Goal: Task Accomplishment & Management: Complete application form

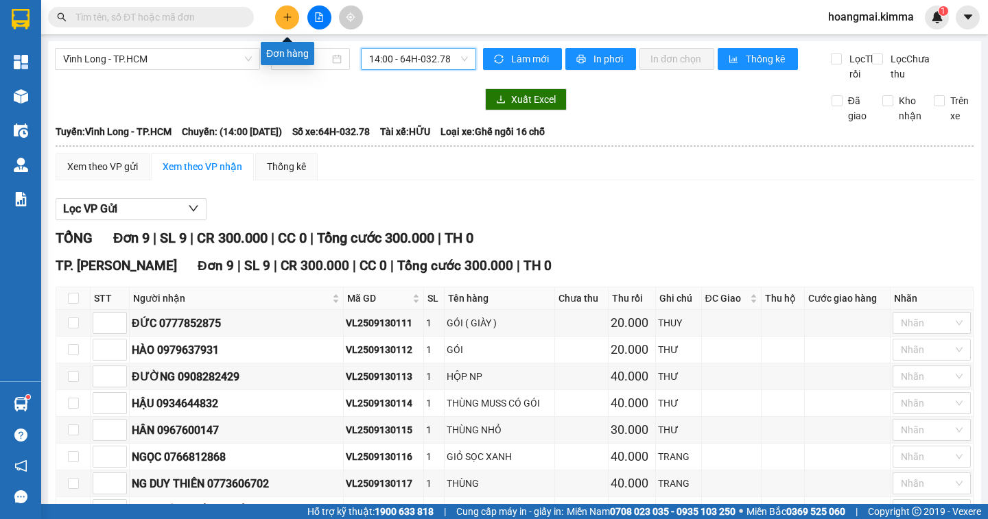
click at [284, 20] on icon "plus" at bounding box center [288, 17] width 10 height 10
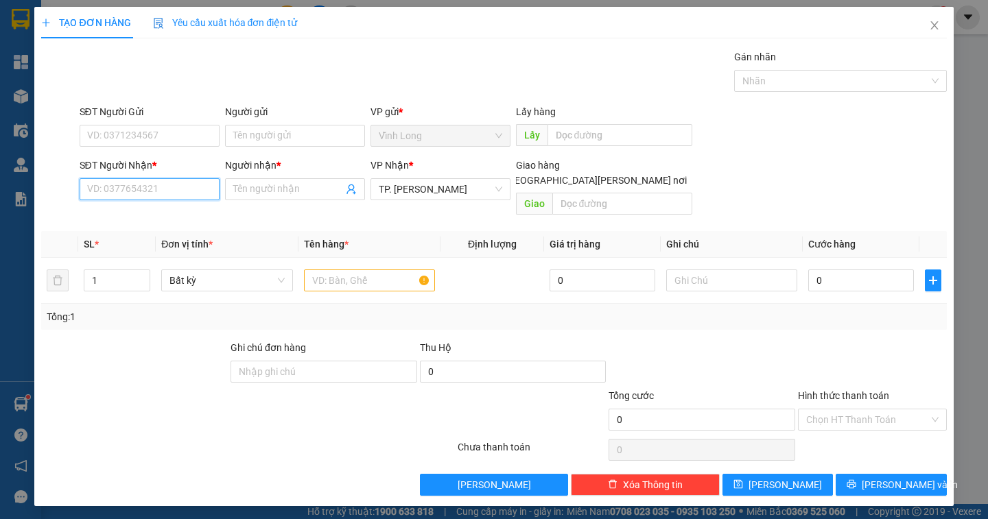
click at [144, 194] on input "SĐT Người Nhận *" at bounding box center [150, 189] width 140 height 22
type input "0938893292"
click at [159, 222] on div "0938893292 - A [PERSON_NAME]" at bounding box center [159, 216] width 143 height 15
type input "A HOÀN"
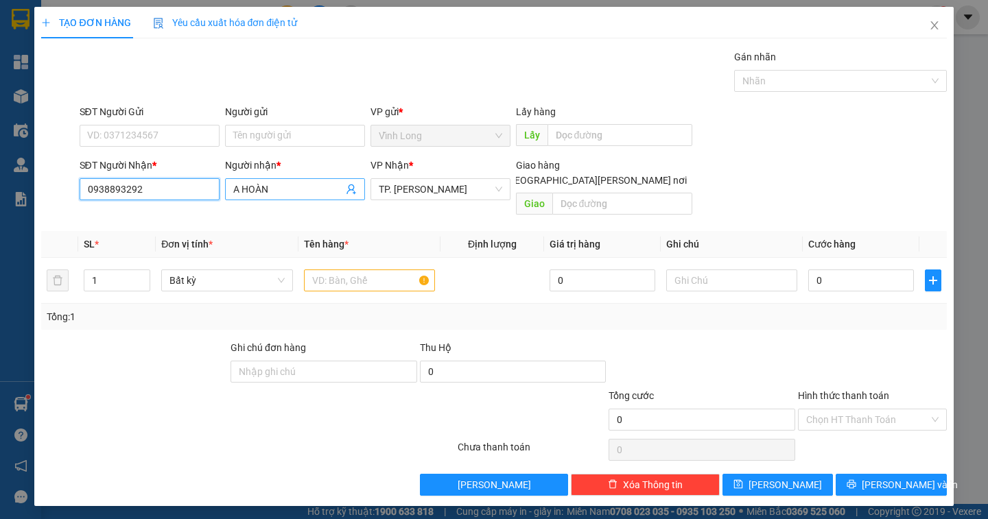
type input "0938893292"
click at [270, 191] on input "A HOÀN" at bounding box center [288, 189] width 110 height 15
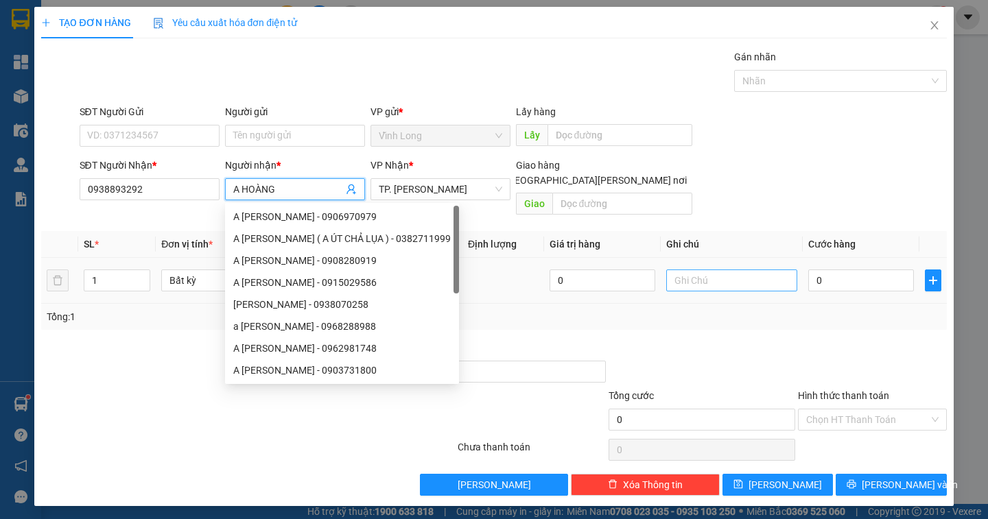
type input "A HOÀNG"
click at [696, 270] on input "text" at bounding box center [731, 281] width 131 height 22
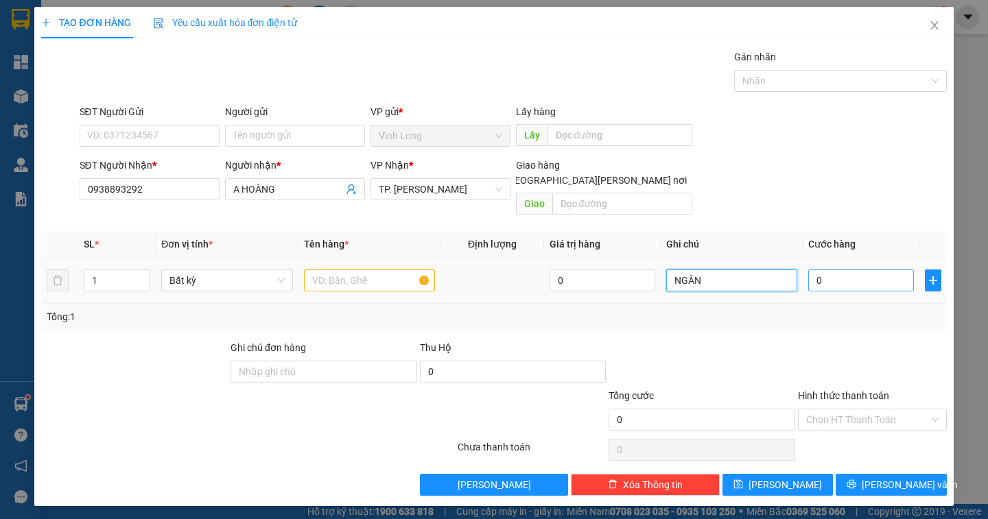
type input "NGÂN"
click at [840, 270] on input "0" at bounding box center [861, 281] width 106 height 22
type input "3"
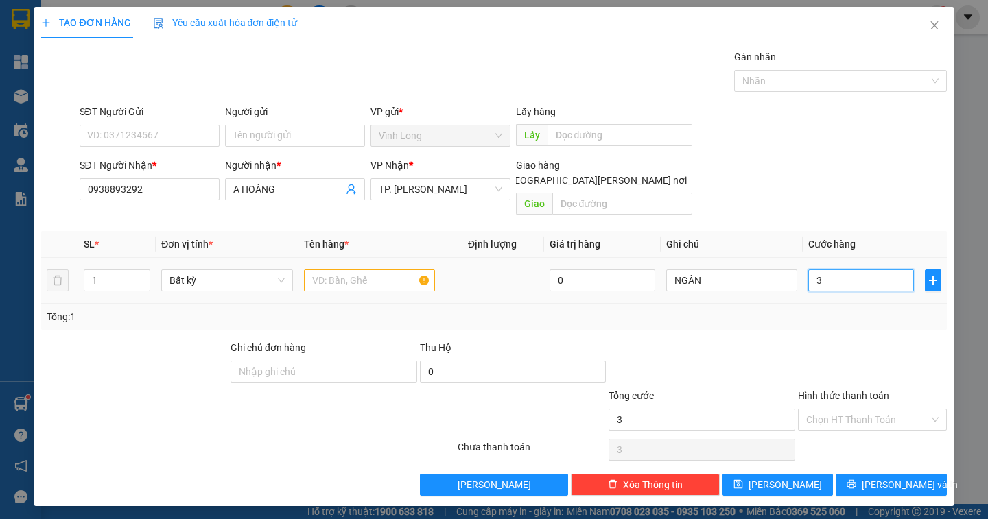
type input "30"
type input "30.000"
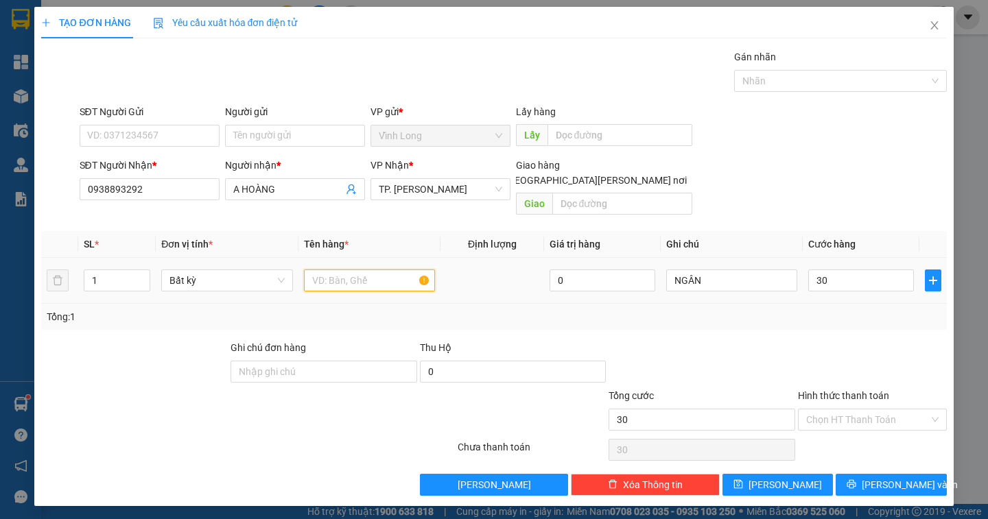
type input "30.000"
click at [351, 270] on input "text" at bounding box center [369, 281] width 131 height 22
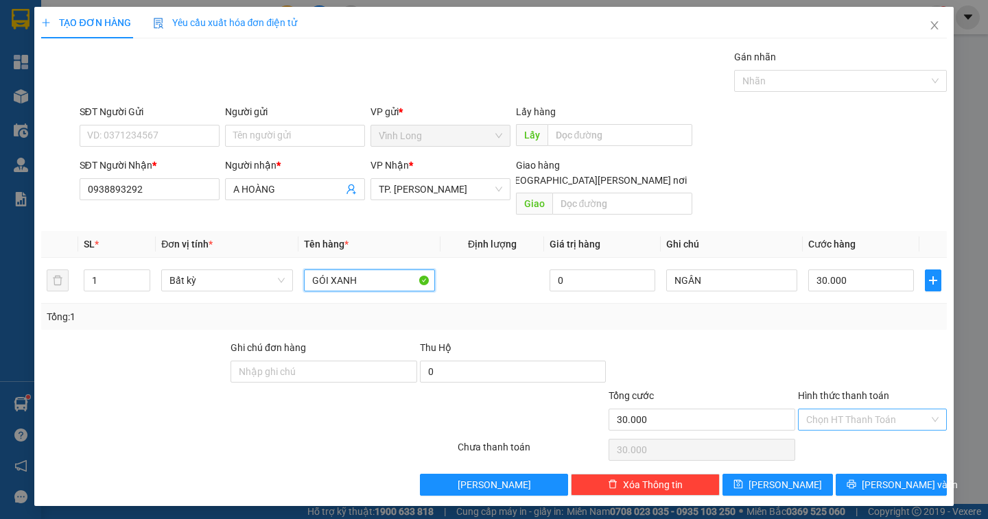
type input "GÓI XANH"
click at [859, 409] on input "Hình thức thanh toán" at bounding box center [867, 419] width 123 height 21
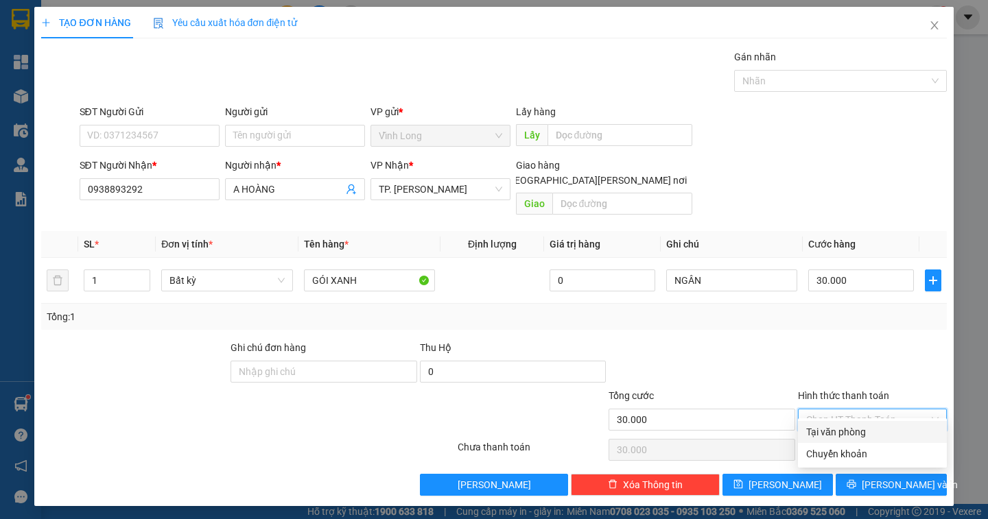
click at [859, 430] on div "Tại văn phòng" at bounding box center [872, 432] width 132 height 15
type input "0"
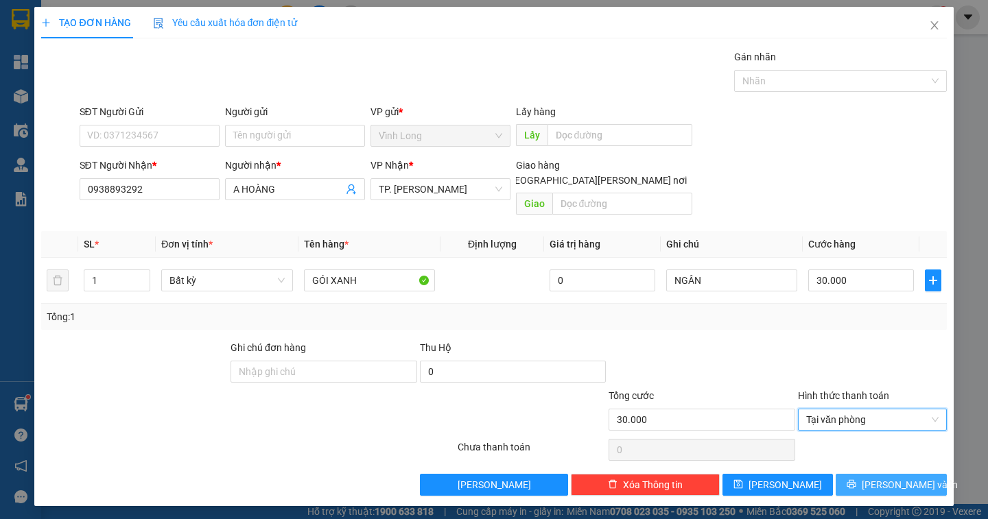
click at [877, 474] on button "[PERSON_NAME] và In" at bounding box center [890, 485] width 110 height 22
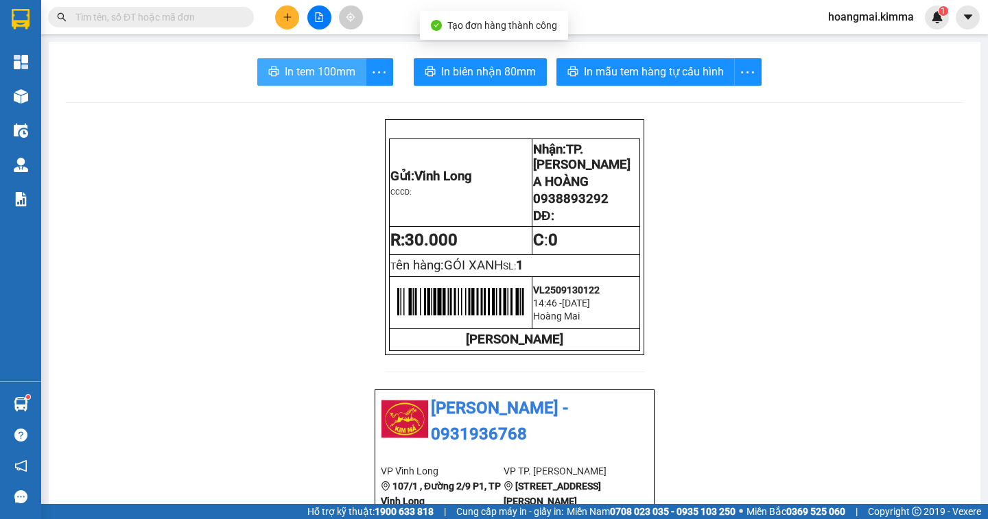
click at [338, 80] on span "In tem 100mm" at bounding box center [320, 71] width 71 height 17
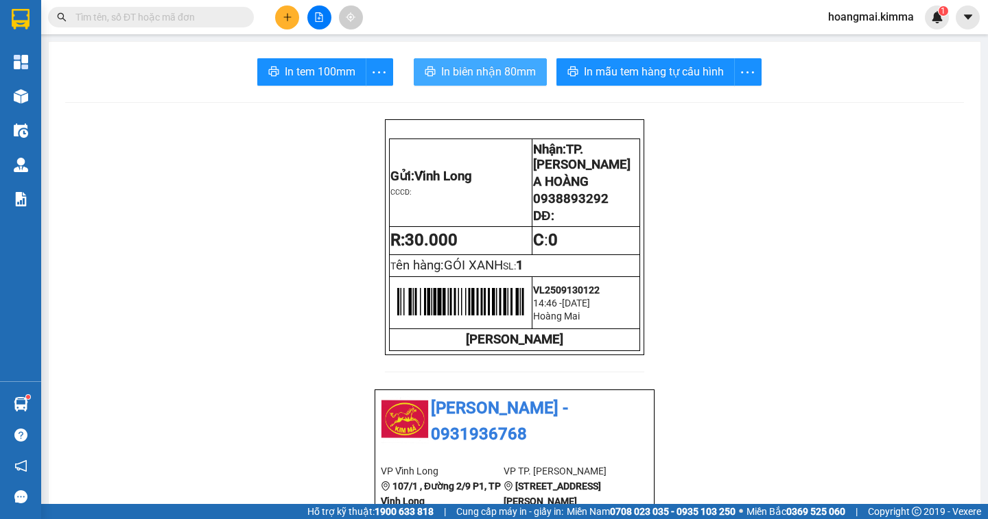
click at [519, 75] on span "In biên nhận 80mm" at bounding box center [488, 71] width 95 height 17
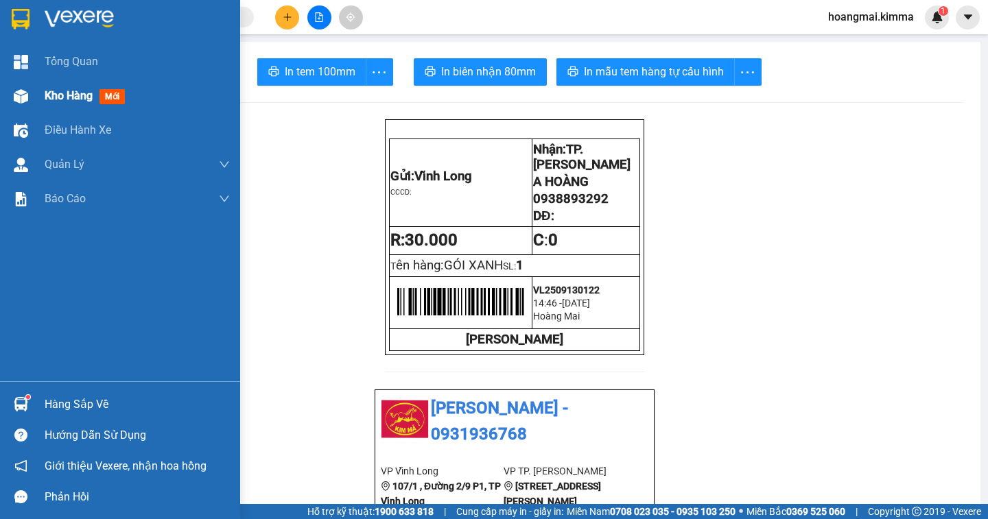
click at [73, 98] on span "Kho hàng" at bounding box center [69, 95] width 48 height 13
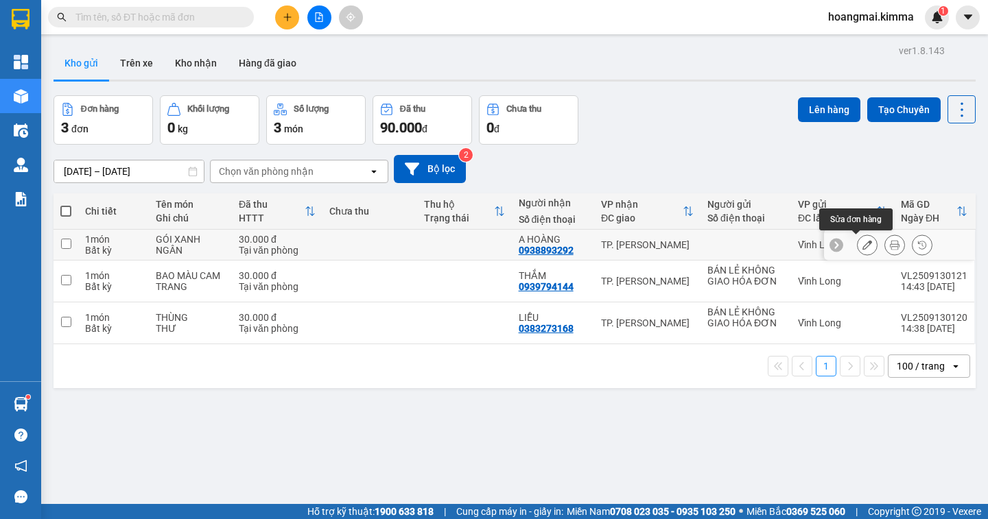
click at [862, 246] on icon at bounding box center [867, 245] width 10 height 10
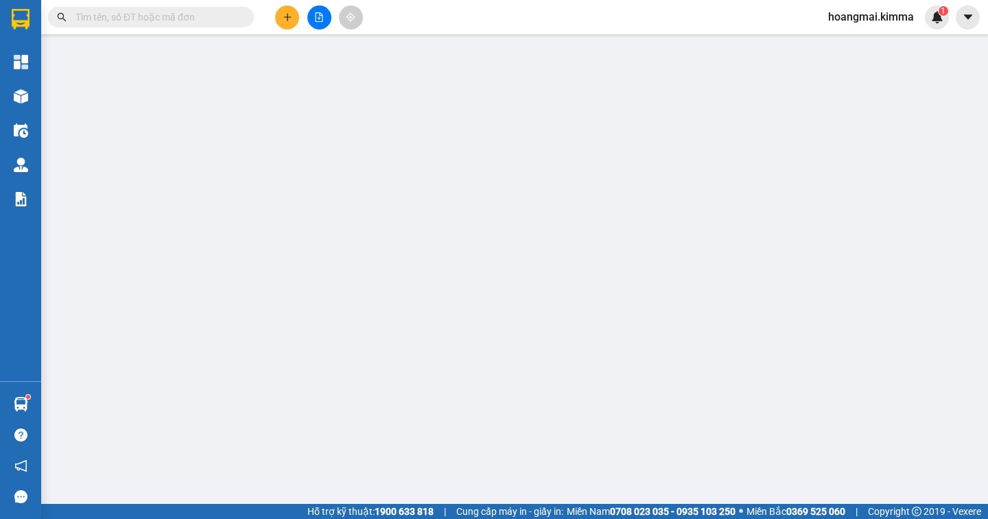
type input "0938893292"
type input "A HOÀNG"
type input "30.000"
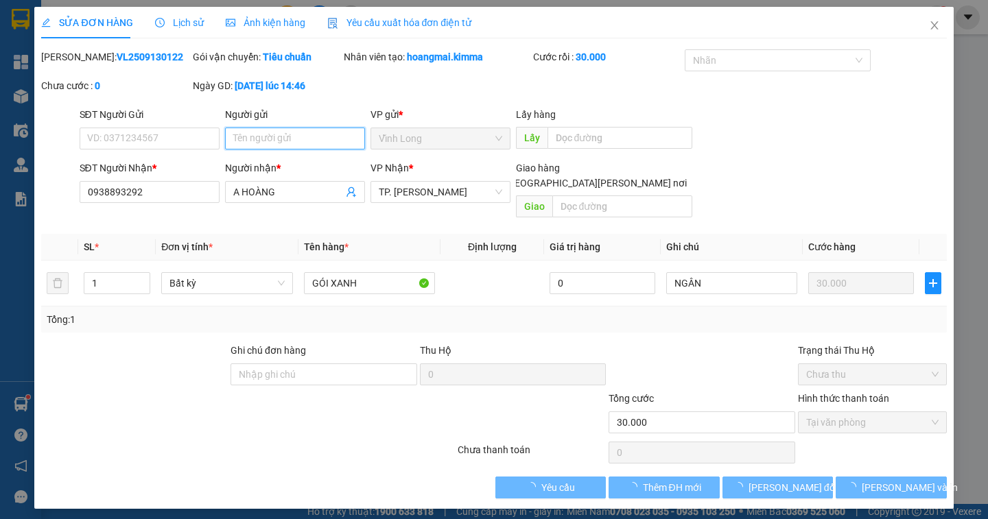
click at [247, 145] on input "Người gửi" at bounding box center [295, 139] width 140 height 22
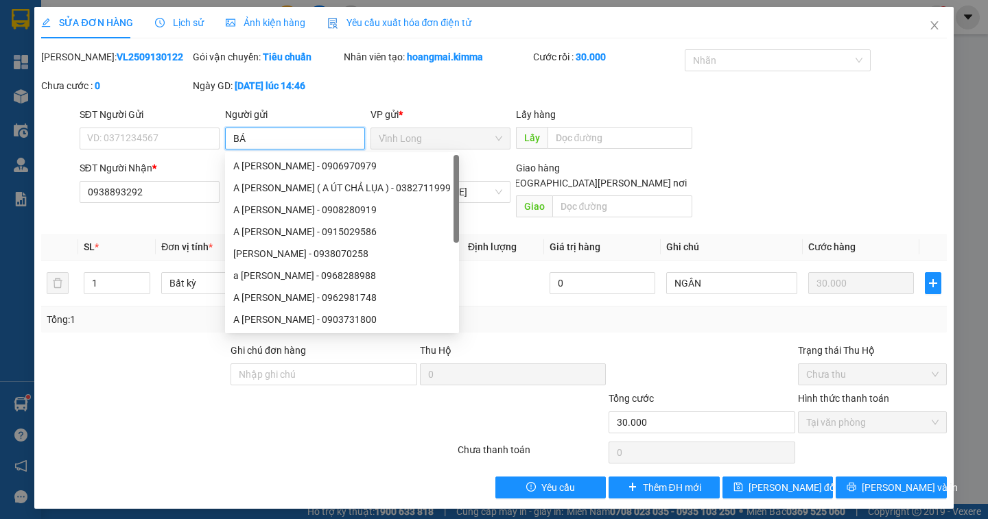
type input "BÁN"
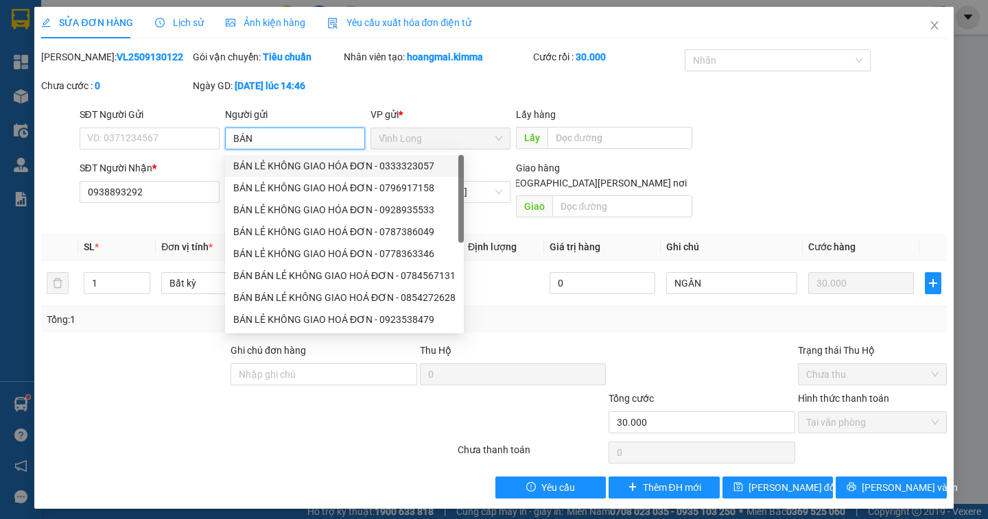
click at [276, 165] on div "BÁN LẺ KHÔNG GIAO HÓA ĐƠN - 0333323057" at bounding box center [344, 165] width 222 height 15
type input "0333323057"
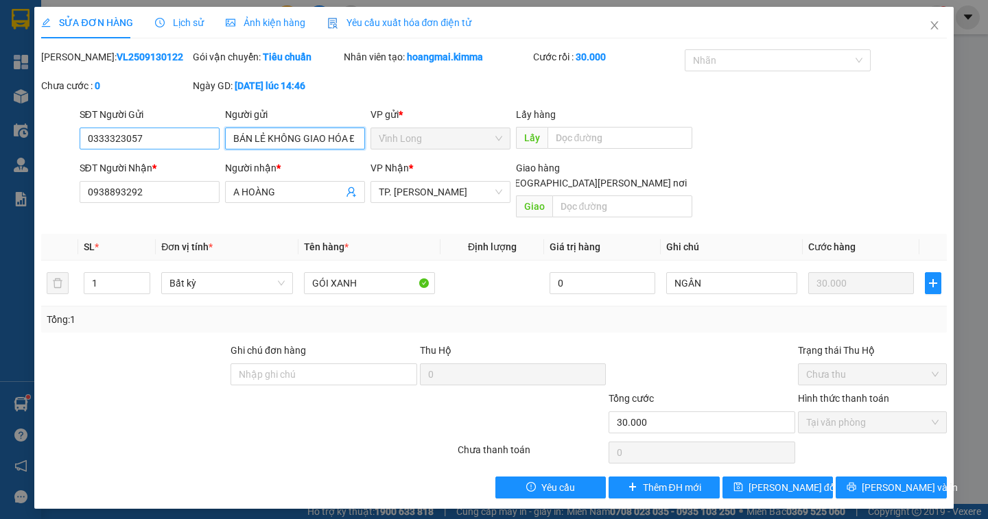
type input "BÁN LẺ KHÔNG GIAO HÓA ĐƠN"
drag, startPoint x: 168, startPoint y: 141, endPoint x: 0, endPoint y: 158, distance: 168.9
click at [0, 158] on div "SỬA ĐƠN HÀNG Lịch sử [PERSON_NAME] hàng Yêu cầu xuất [PERSON_NAME] điện tử Tota…" at bounding box center [494, 259] width 988 height 519
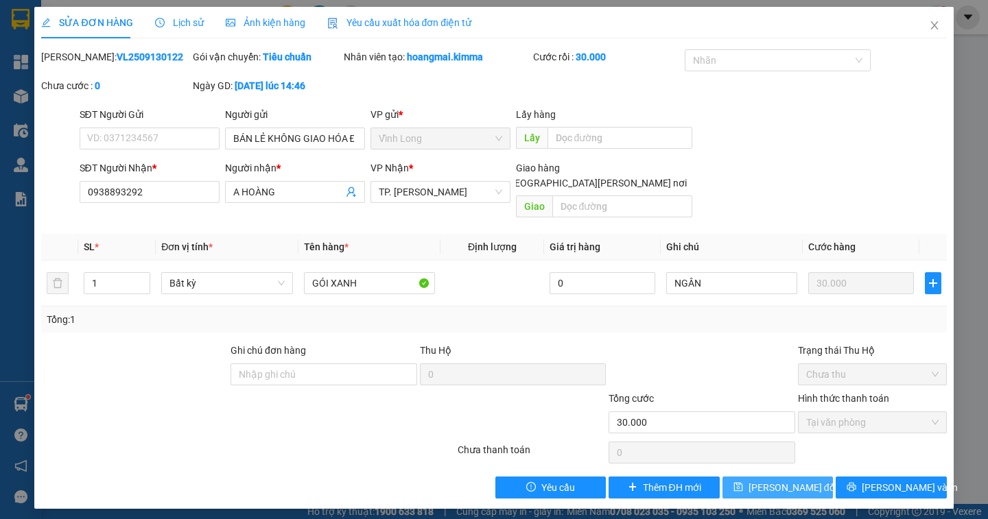
click at [763, 480] on span "[PERSON_NAME] đổi" at bounding box center [792, 487] width 88 height 15
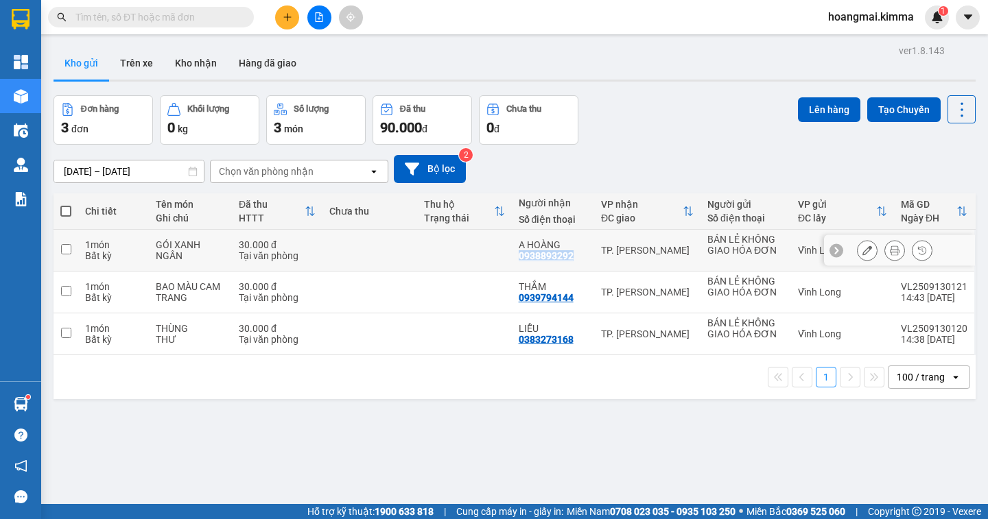
drag, startPoint x: 566, startPoint y: 258, endPoint x: 516, endPoint y: 258, distance: 50.1
click at [519, 258] on div "0938893292" at bounding box center [546, 255] width 55 height 11
copy div "0938893292"
paste input "0938893292"
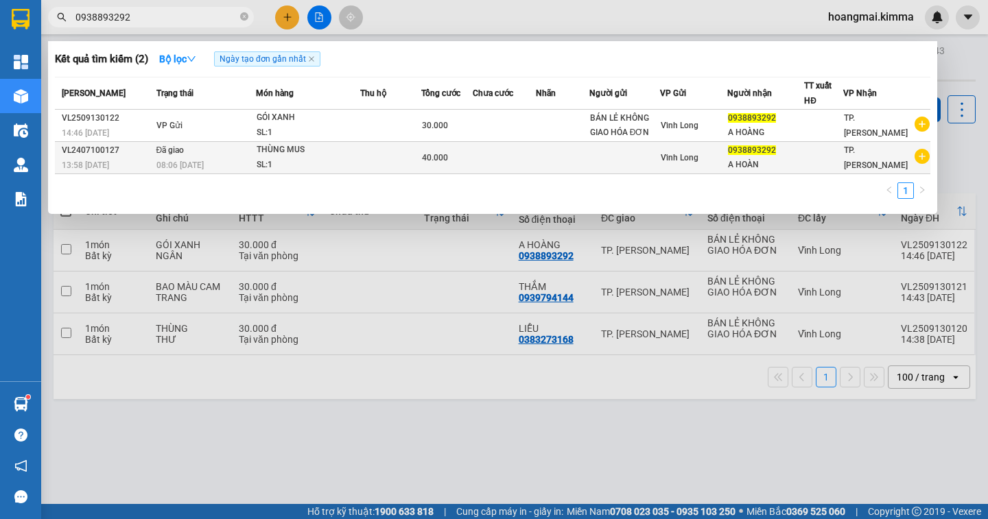
type input "0938893292"
click at [754, 153] on span "0938893292" at bounding box center [752, 150] width 48 height 10
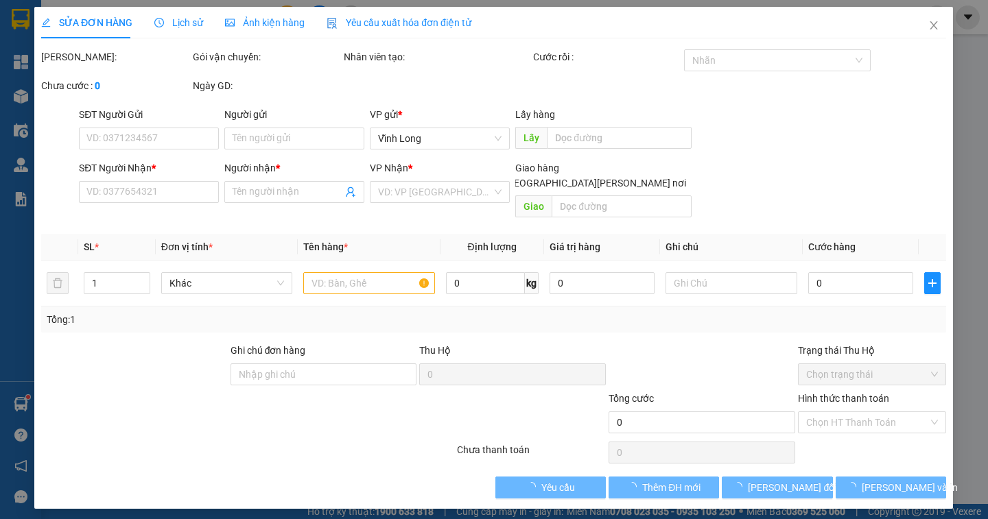
type input "0938893292"
type input "A HOÀN"
type input "40.000"
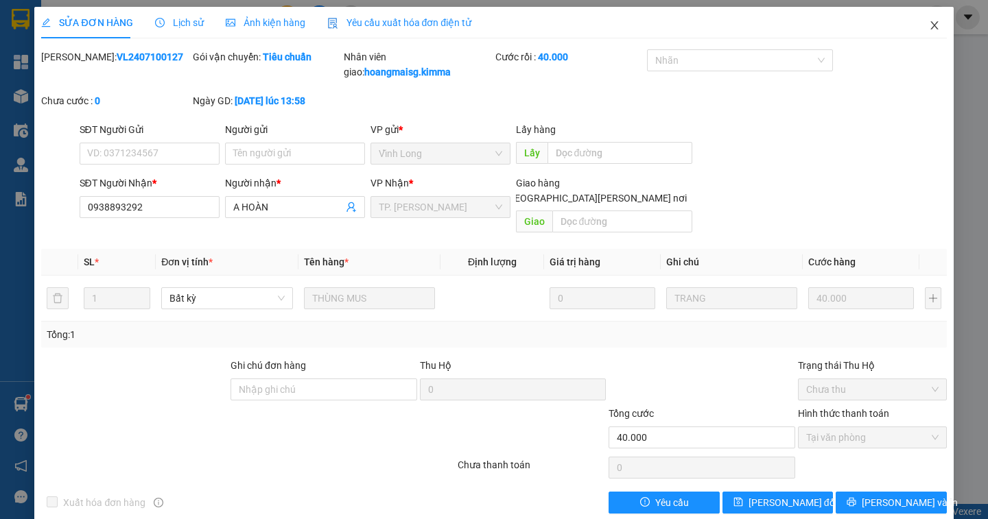
click at [929, 25] on icon "close" at bounding box center [934, 25] width 11 height 11
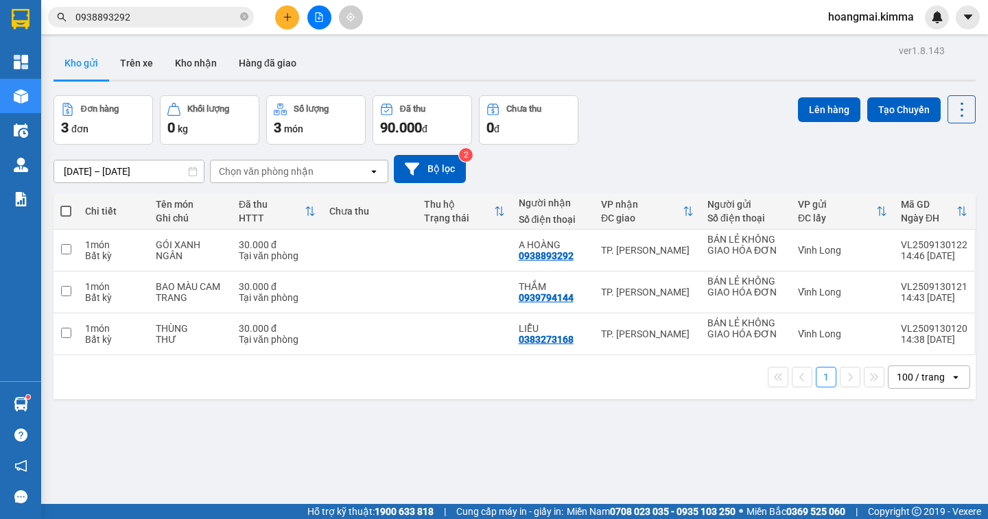
click at [64, 209] on span at bounding box center [65, 211] width 11 height 11
click at [66, 204] on input "checkbox" at bounding box center [66, 204] width 0 height 0
checkbox input "true"
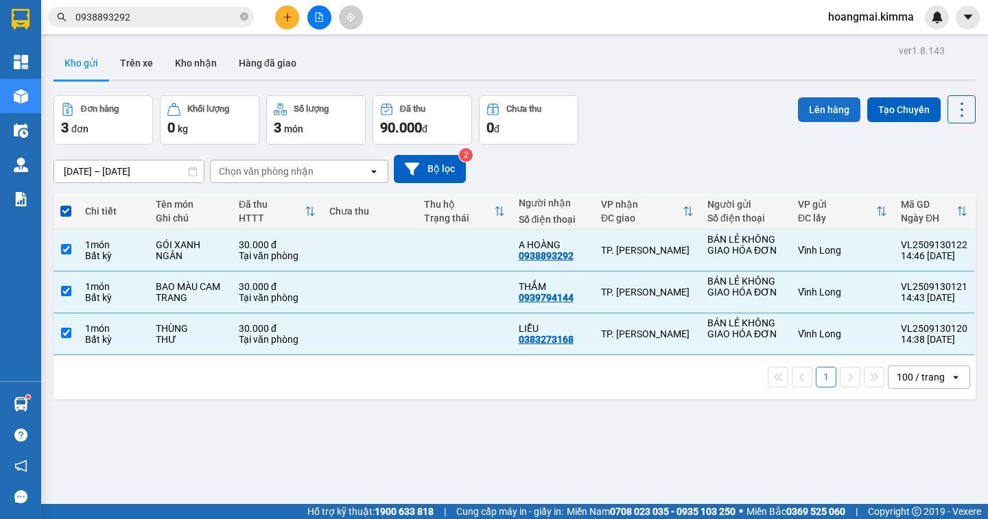
click at [822, 118] on button "Lên hàng" at bounding box center [829, 109] width 62 height 25
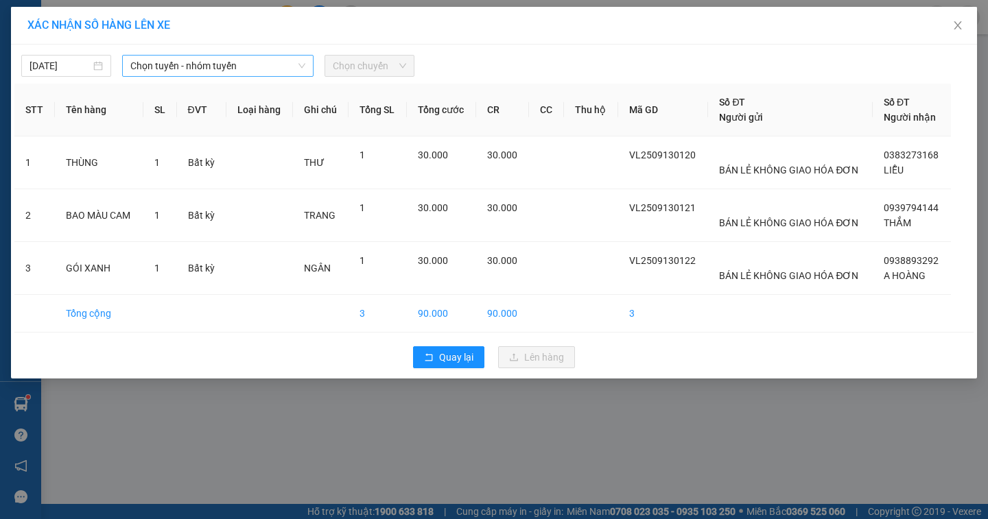
click at [206, 69] on span "Chọn tuyến - nhóm tuyến" at bounding box center [217, 66] width 175 height 21
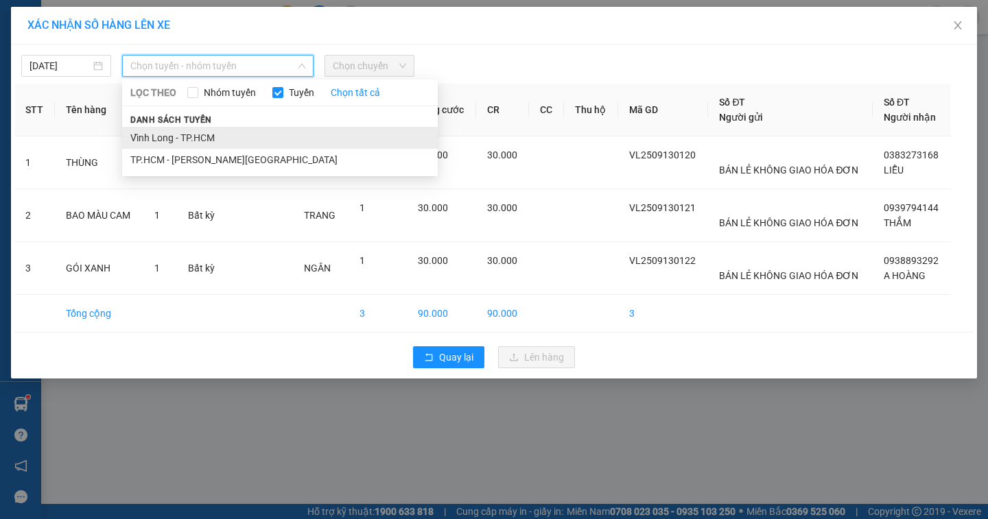
click at [187, 132] on li "Vĩnh Long - TP.HCM" at bounding box center [280, 138] width 316 height 22
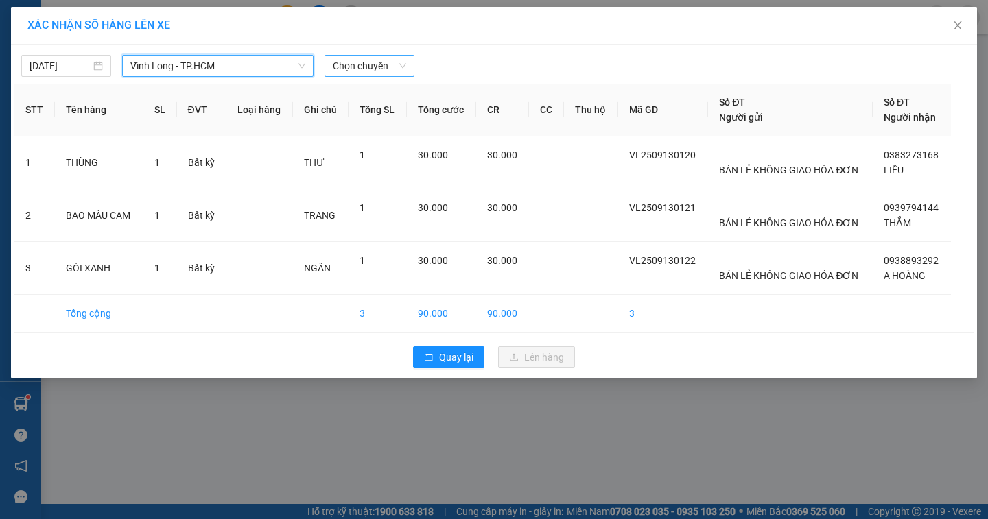
click at [390, 61] on span "Chọn chuyến" at bounding box center [369, 66] width 73 height 21
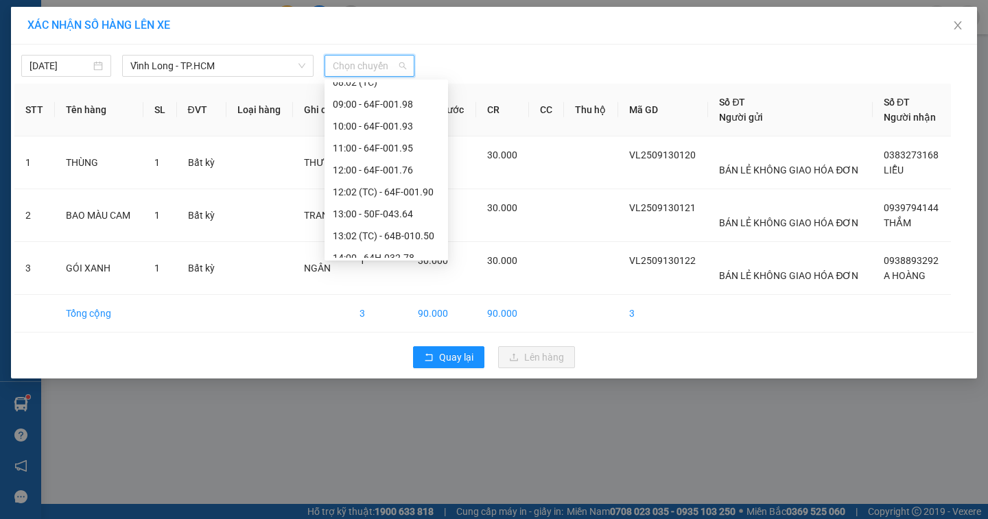
scroll to position [412, 0]
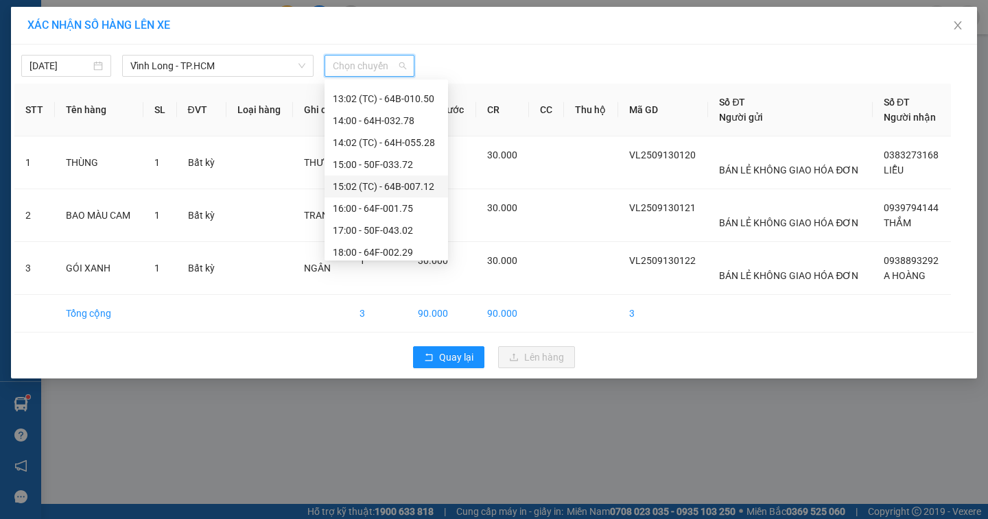
click at [416, 185] on div "15:02 (TC) - 64B-007.12" at bounding box center [386, 186] width 107 height 15
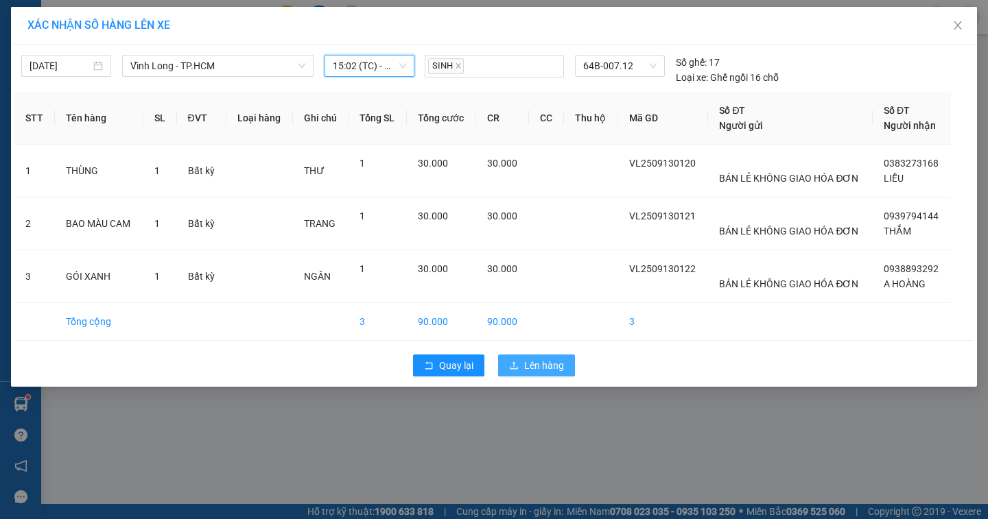
click at [551, 370] on span "Lên hàng" at bounding box center [544, 365] width 40 height 15
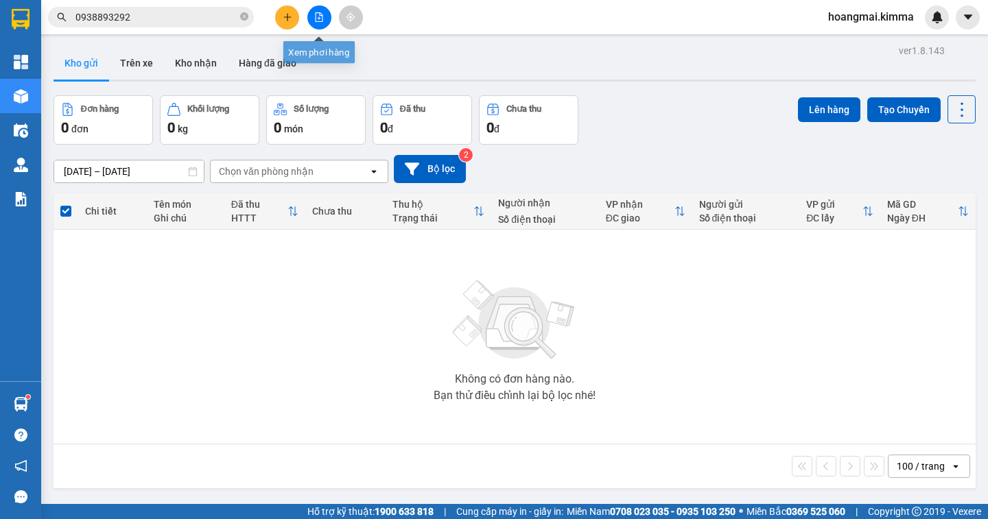
click at [316, 19] on icon "file-add" at bounding box center [320, 17] width 8 height 10
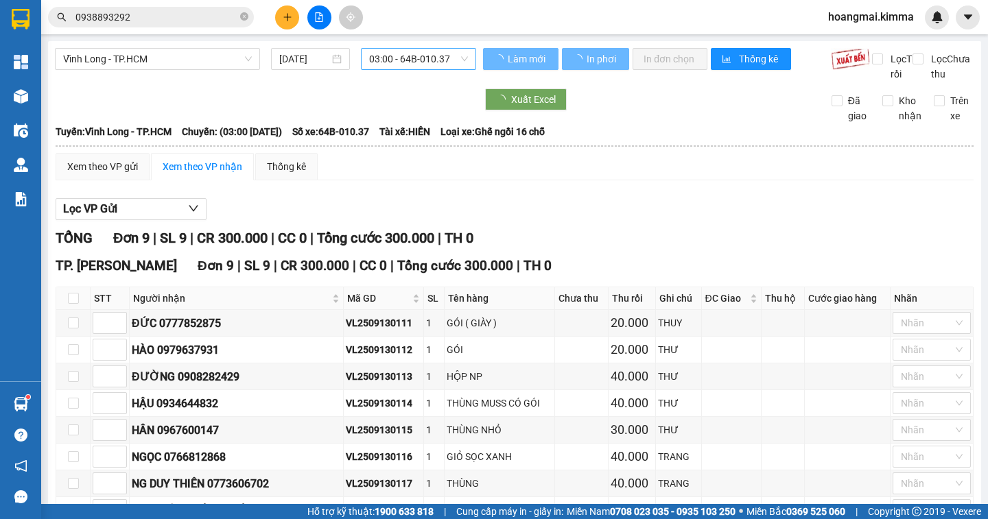
click at [453, 63] on span "03:00 - 64B-010.37" at bounding box center [418, 59] width 99 height 21
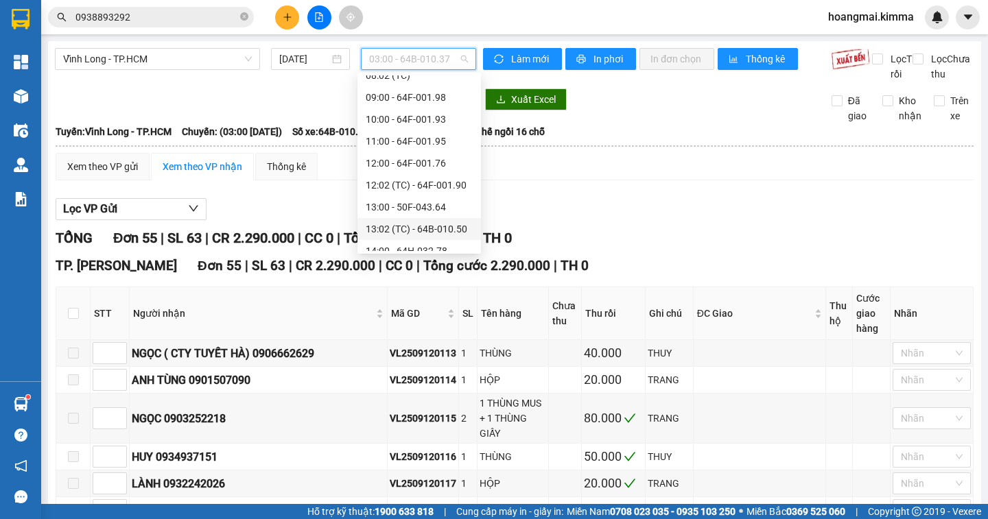
scroll to position [417, 0]
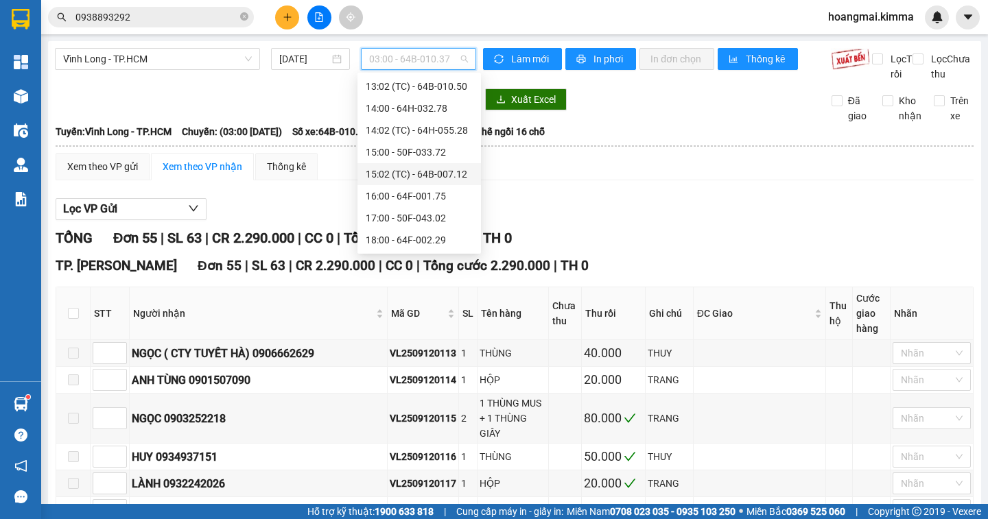
click at [440, 180] on div "15:02 (TC) - 64B-007.12" at bounding box center [419, 174] width 107 height 15
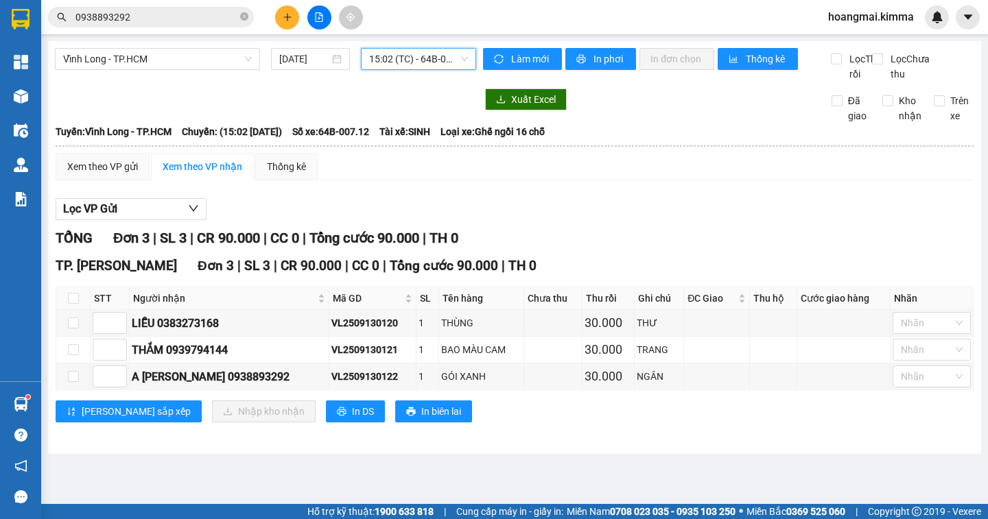
click at [157, 23] on input "0938893292" at bounding box center [156, 17] width 162 height 15
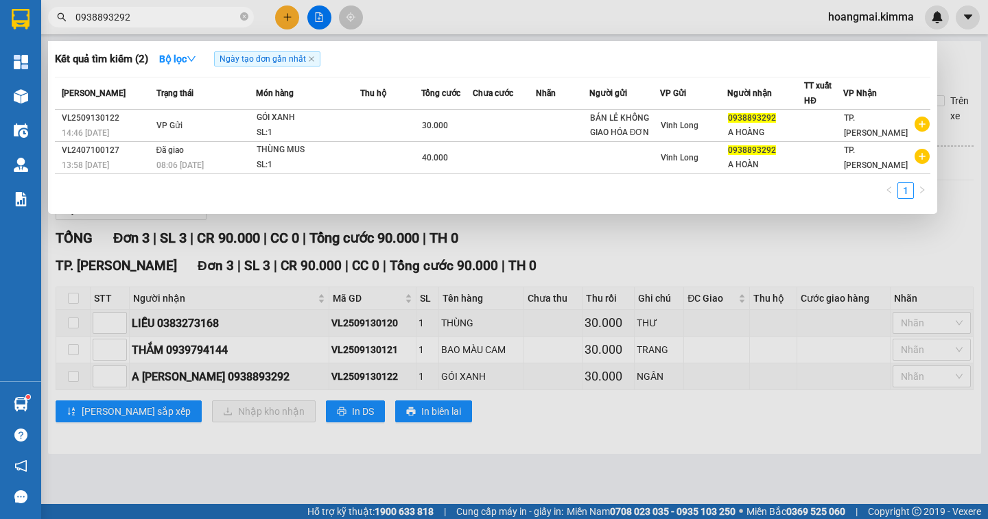
click at [741, 244] on div at bounding box center [494, 259] width 988 height 519
click at [198, 18] on input "0938893292" at bounding box center [156, 17] width 162 height 15
click at [193, 60] on icon "down" at bounding box center [192, 59] width 10 height 10
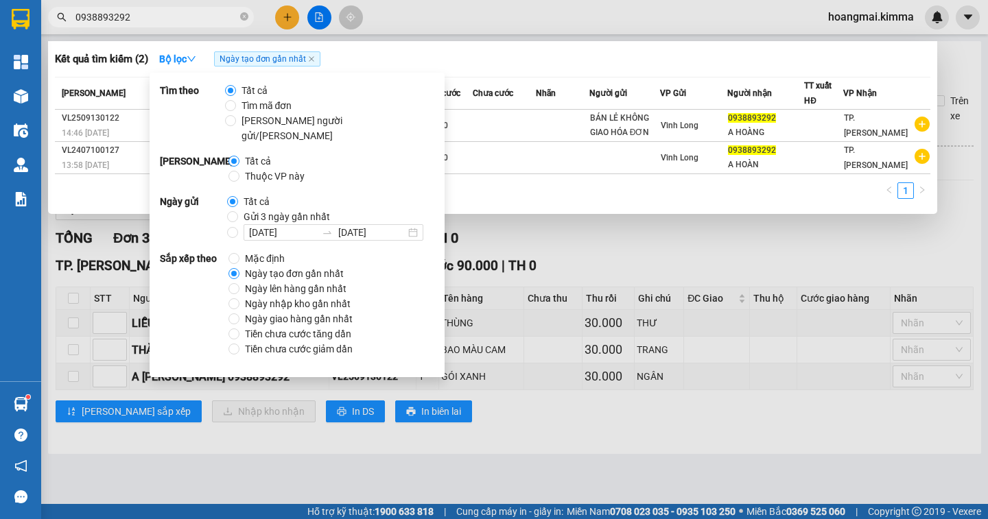
click at [721, 265] on div at bounding box center [494, 259] width 988 height 519
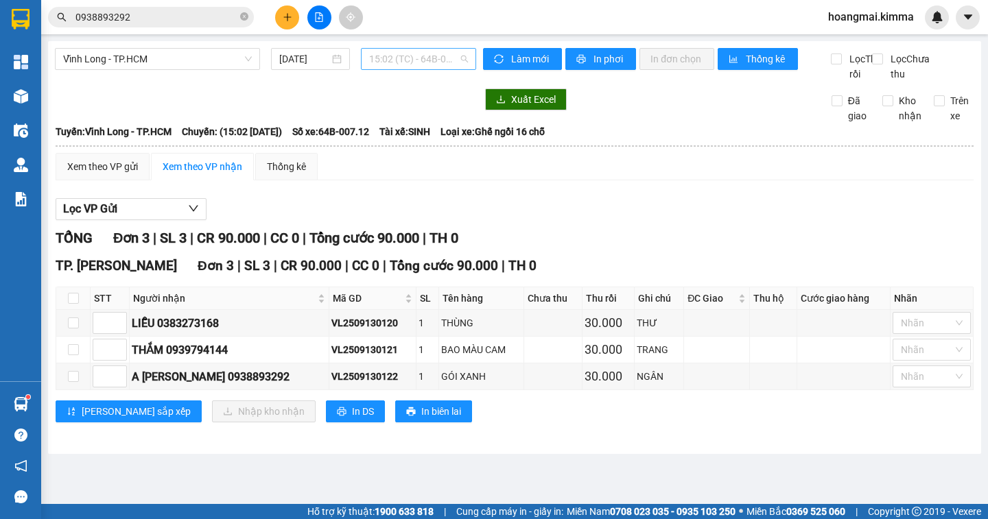
click at [441, 63] on span "15:02 (TC) - 64B-007.12" at bounding box center [418, 59] width 99 height 21
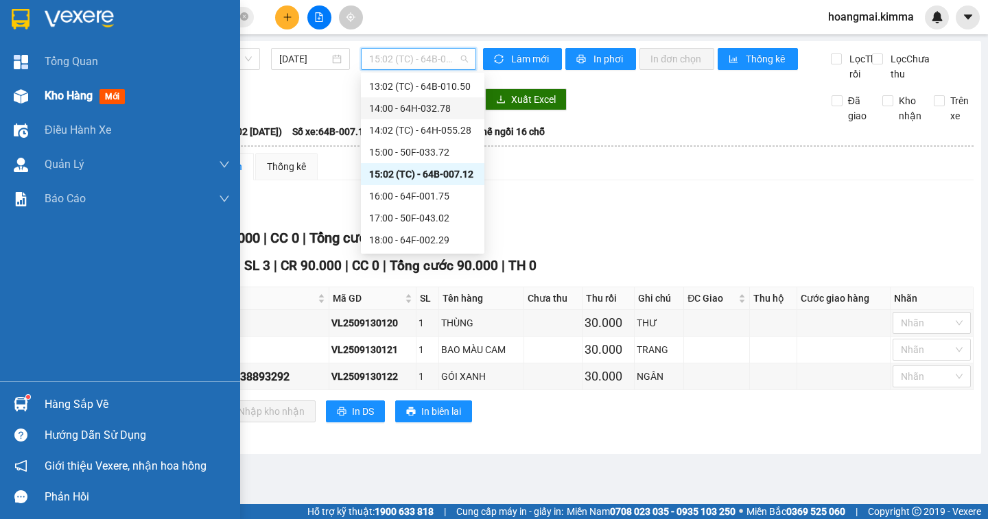
click at [55, 101] on span "Kho hàng" at bounding box center [69, 95] width 48 height 13
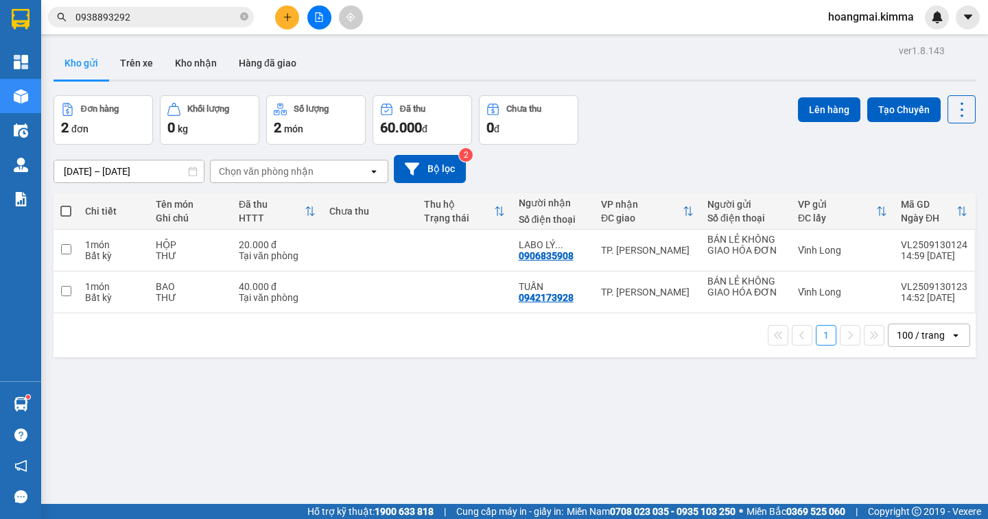
click at [65, 211] on span at bounding box center [65, 211] width 11 height 11
click at [66, 204] on input "checkbox" at bounding box center [66, 204] width 0 height 0
checkbox input "true"
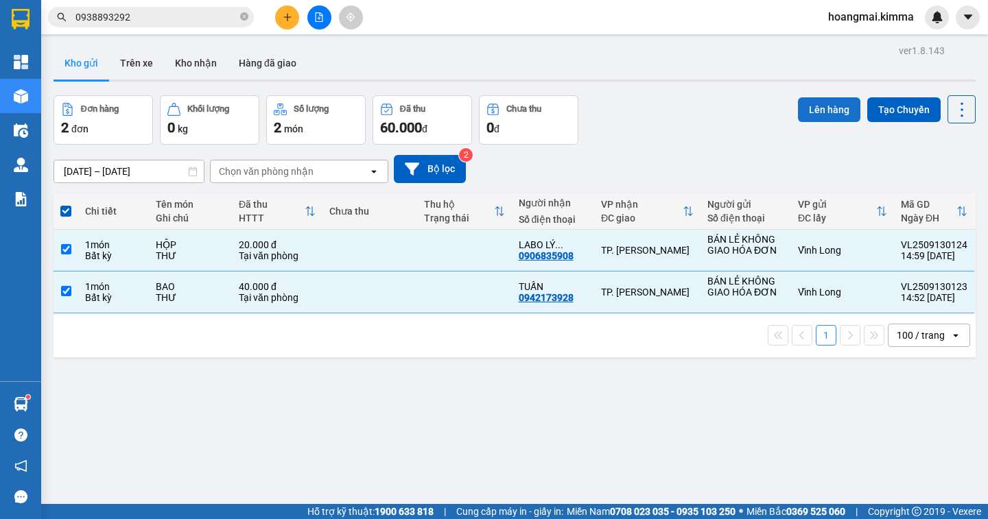
click at [810, 110] on button "Lên hàng" at bounding box center [829, 109] width 62 height 25
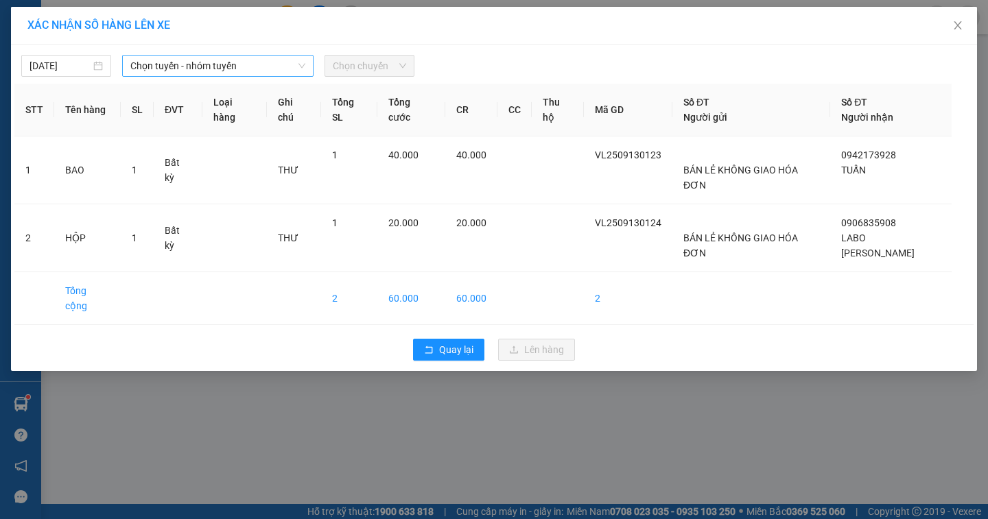
click at [226, 63] on span "Chọn tuyến - nhóm tuyến" at bounding box center [217, 66] width 175 height 21
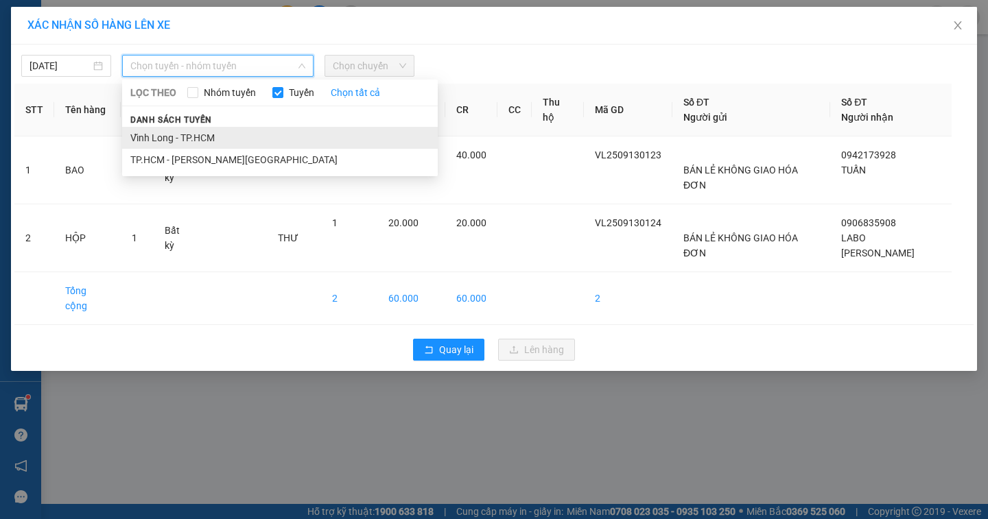
click at [206, 130] on li "Vĩnh Long - TP.HCM" at bounding box center [280, 138] width 316 height 22
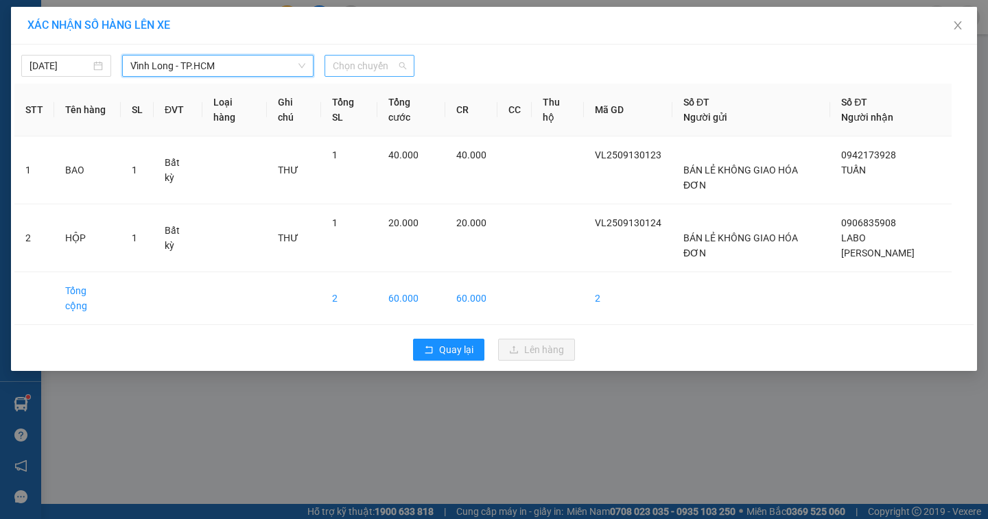
click at [385, 62] on span "Chọn chuyến" at bounding box center [369, 66] width 73 height 21
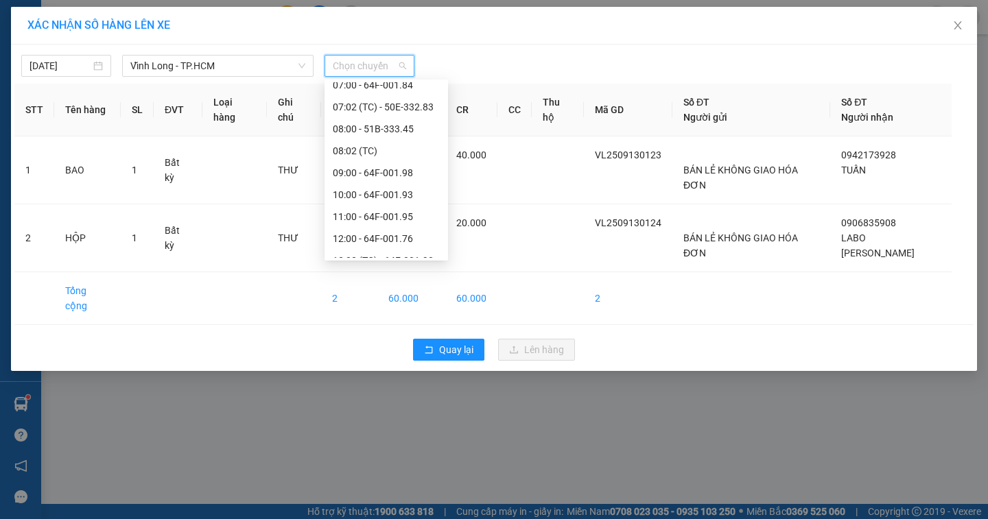
scroll to position [417, 0]
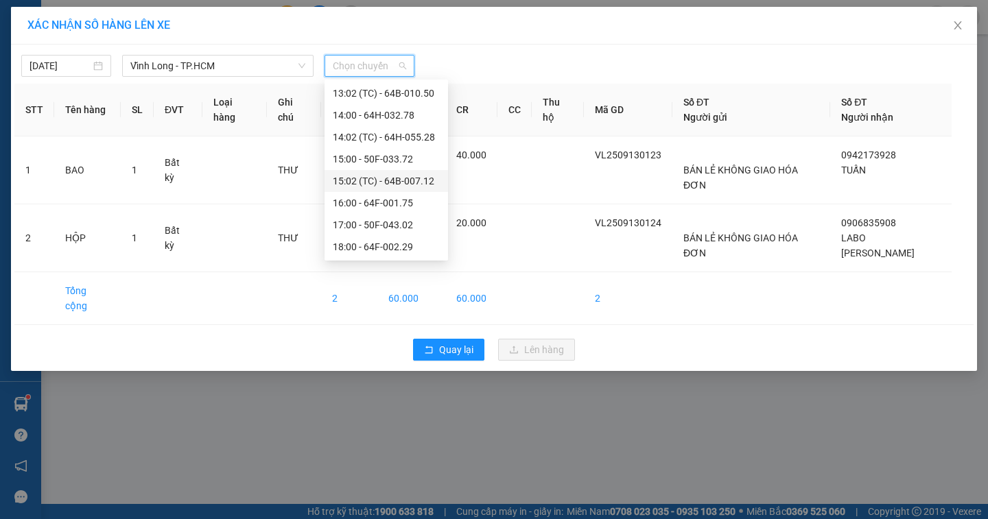
click at [421, 187] on div "15:02 (TC) - 64B-007.12" at bounding box center [386, 181] width 107 height 15
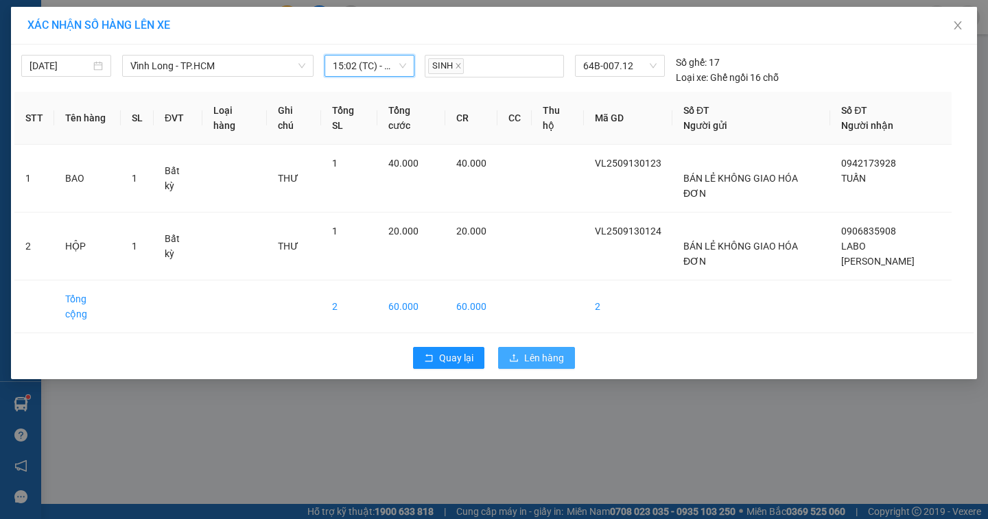
click at [555, 351] on span "Lên hàng" at bounding box center [544, 358] width 40 height 15
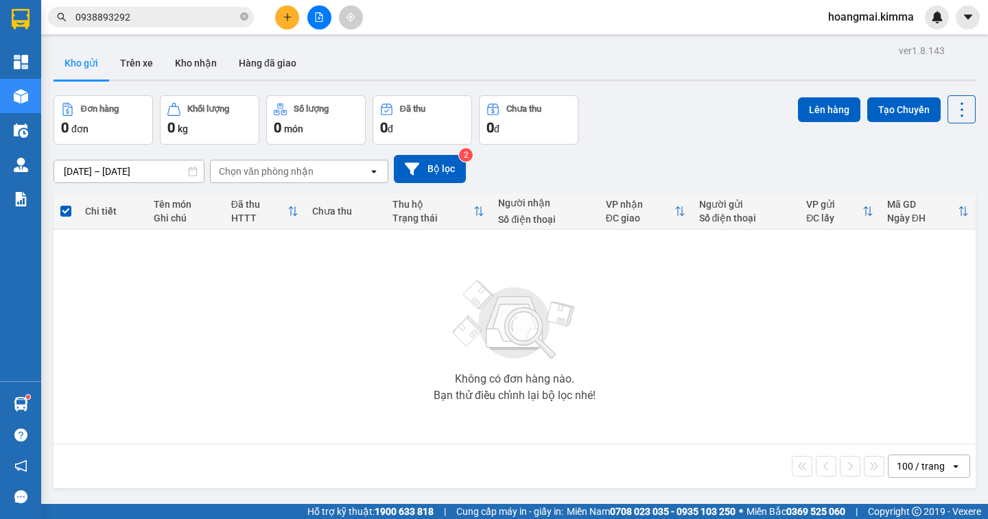
click at [322, 21] on icon "file-add" at bounding box center [320, 17] width 8 height 10
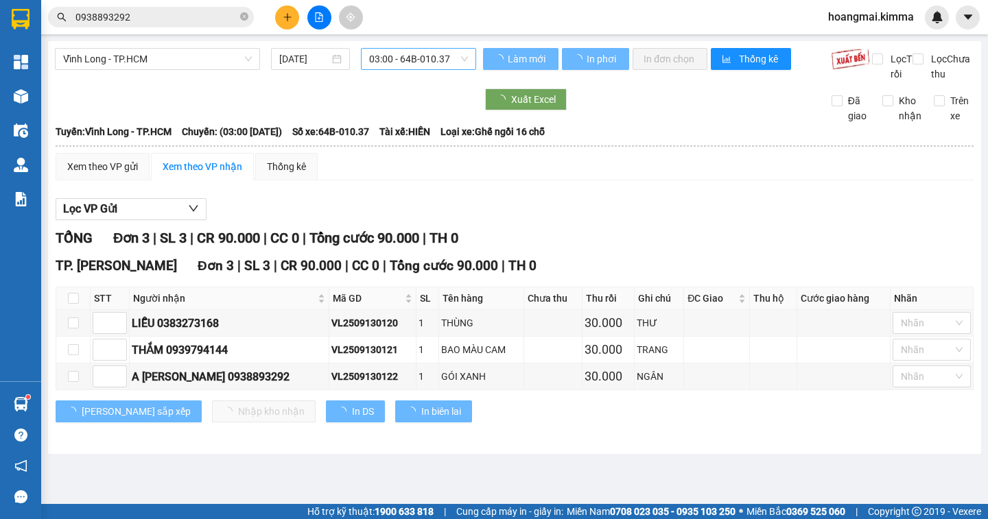
click at [453, 65] on span "03:00 - 64B-010.37" at bounding box center [418, 59] width 99 height 21
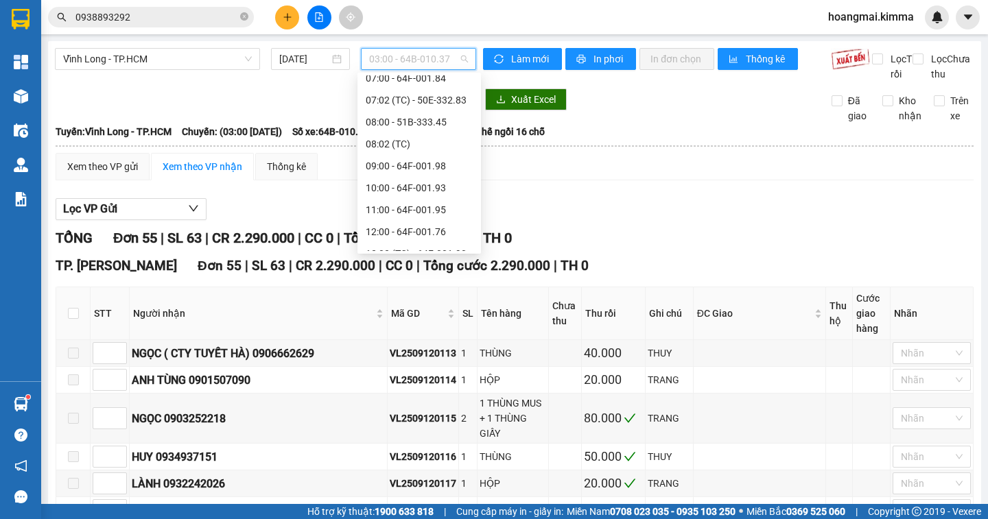
scroll to position [343, 0]
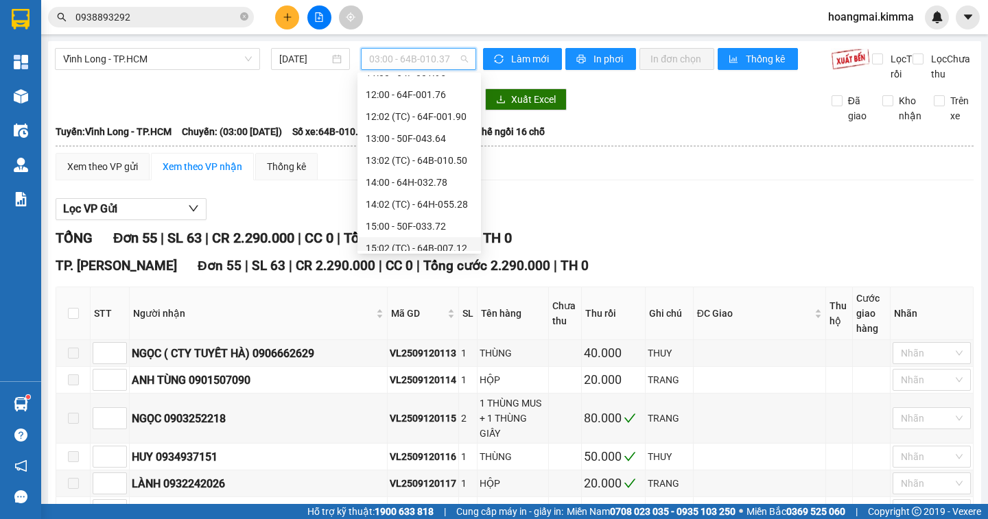
click at [458, 246] on div "15:02 (TC) - 64B-007.12" at bounding box center [419, 248] width 107 height 15
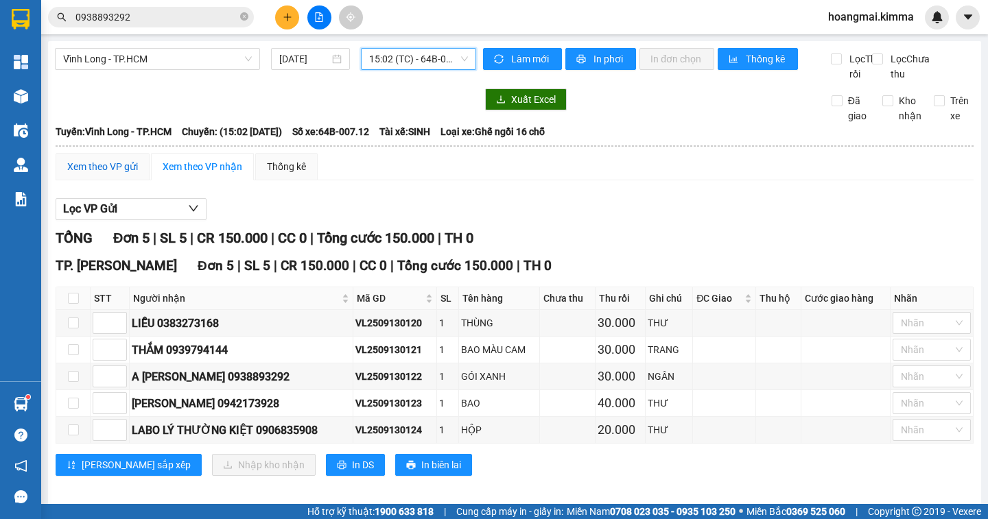
click at [110, 174] on div "Xem theo VP gửi" at bounding box center [102, 166] width 71 height 15
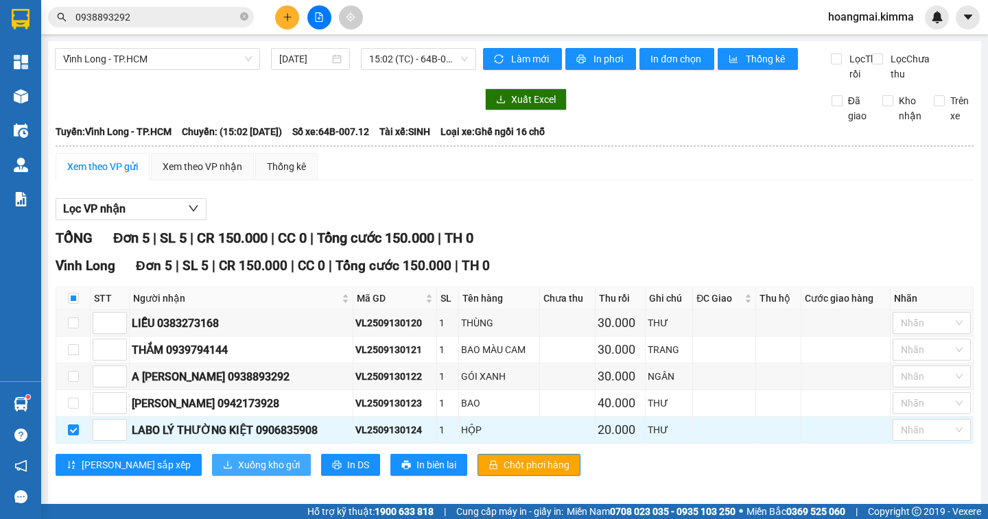
click at [238, 473] on span "Xuống kho gửi" at bounding box center [269, 465] width 62 height 15
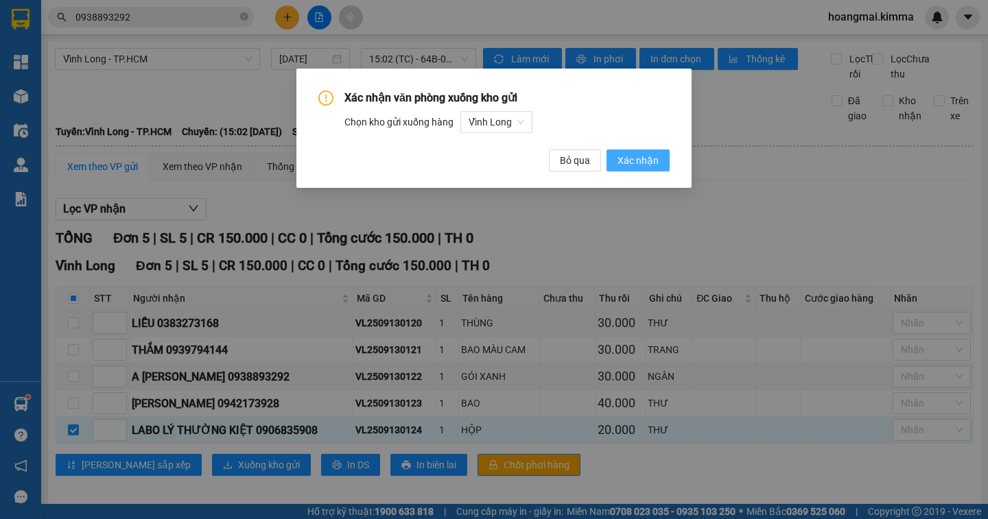
click at [640, 166] on span "Xác nhận" at bounding box center [637, 160] width 41 height 15
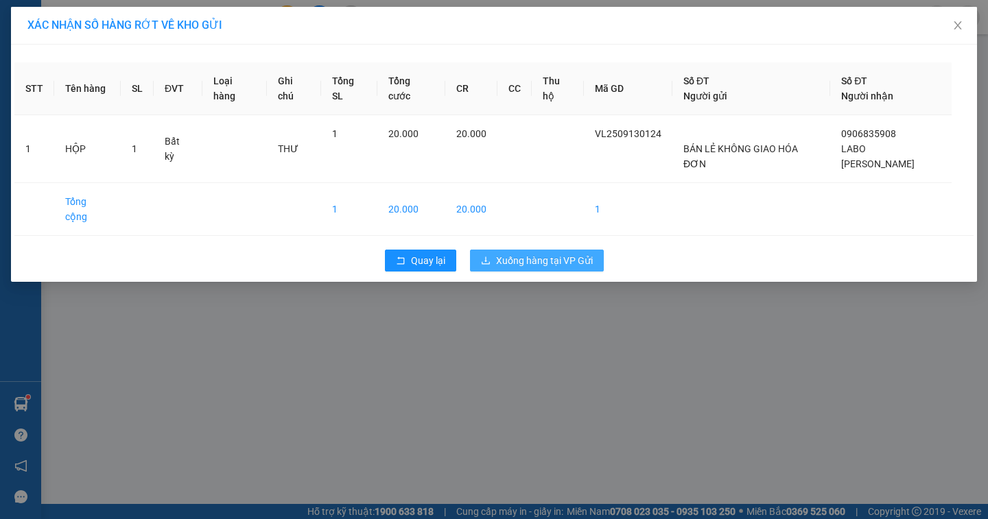
click at [554, 253] on span "Xuống hàng tại VP Gửi" at bounding box center [544, 260] width 97 height 15
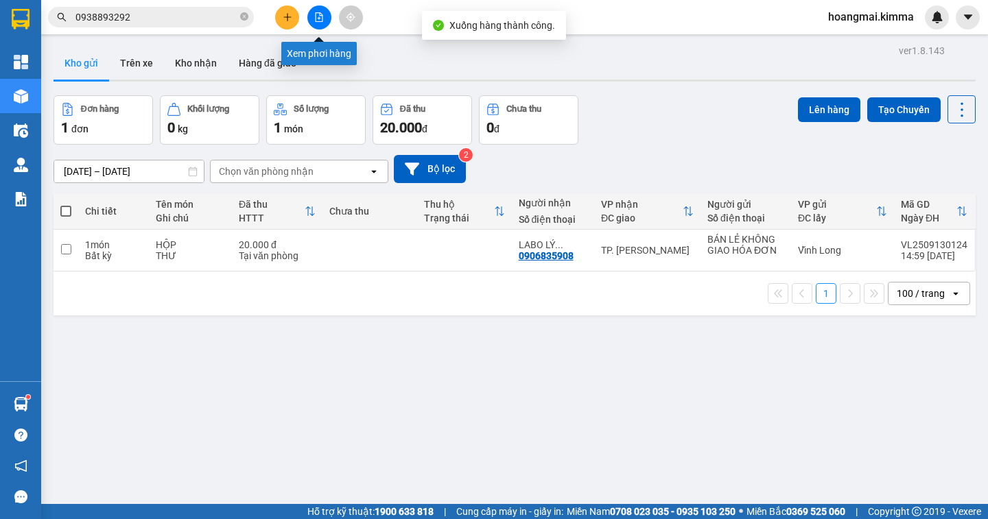
click at [325, 18] on button at bounding box center [319, 17] width 24 height 24
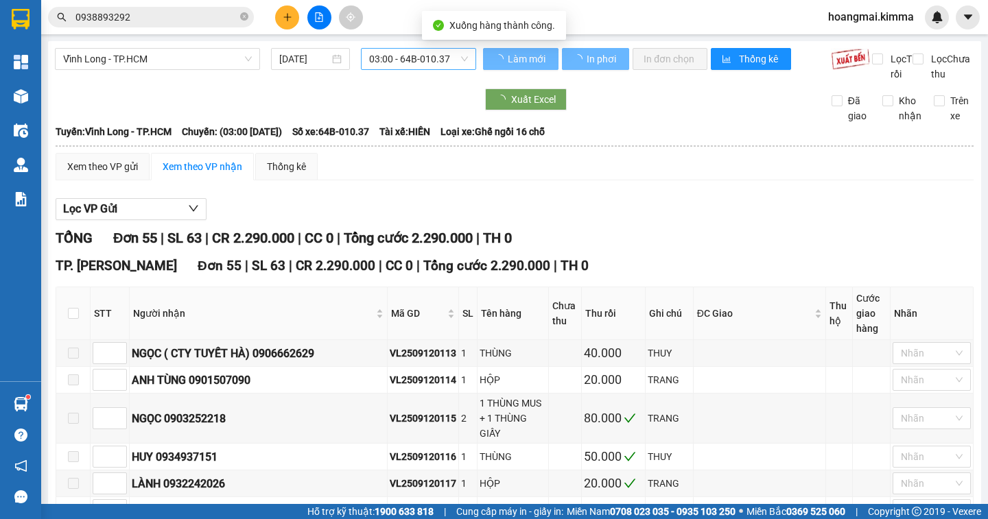
click at [431, 51] on span "03:00 - 64B-010.37" at bounding box center [418, 59] width 99 height 21
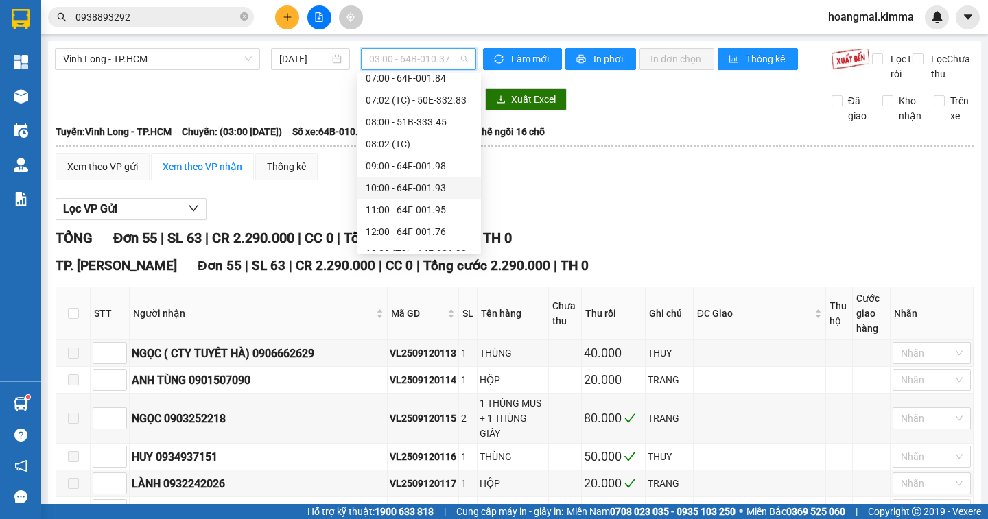
scroll to position [343, 0]
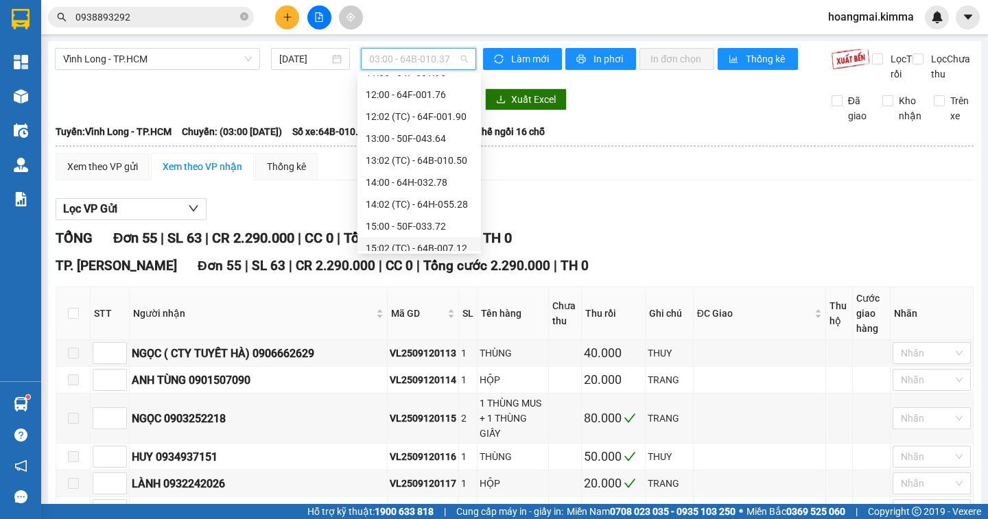
click at [460, 244] on div "15:02 (TC) - 64B-007.12" at bounding box center [419, 248] width 107 height 15
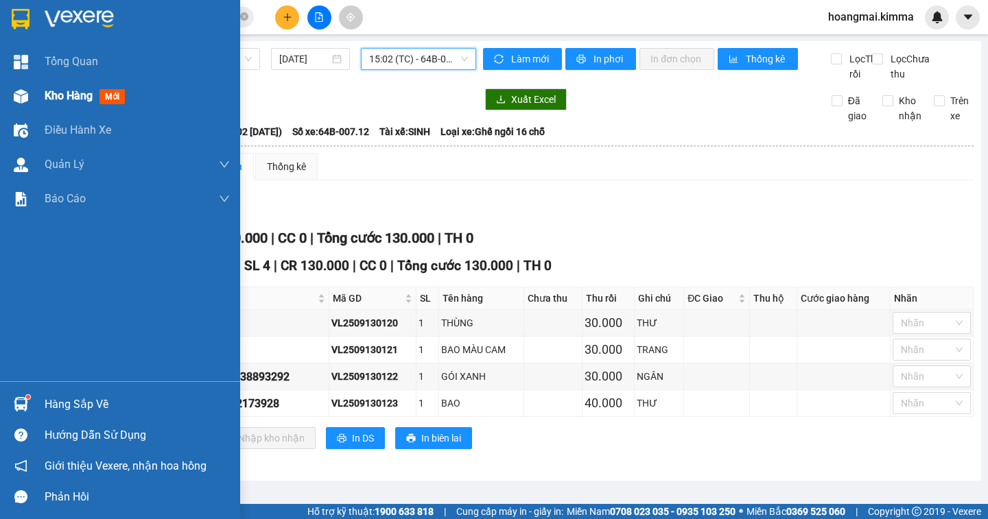
click at [62, 98] on span "Kho hàng" at bounding box center [69, 95] width 48 height 13
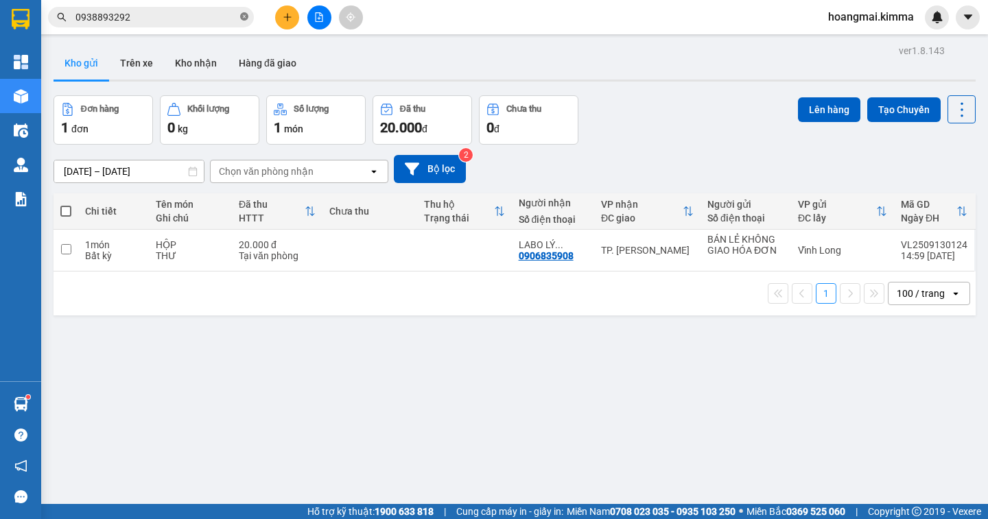
click at [245, 14] on icon "close-circle" at bounding box center [244, 16] width 8 height 8
click at [243, 15] on span at bounding box center [244, 17] width 8 height 15
click at [126, 19] on input "text" at bounding box center [156, 17] width 162 height 15
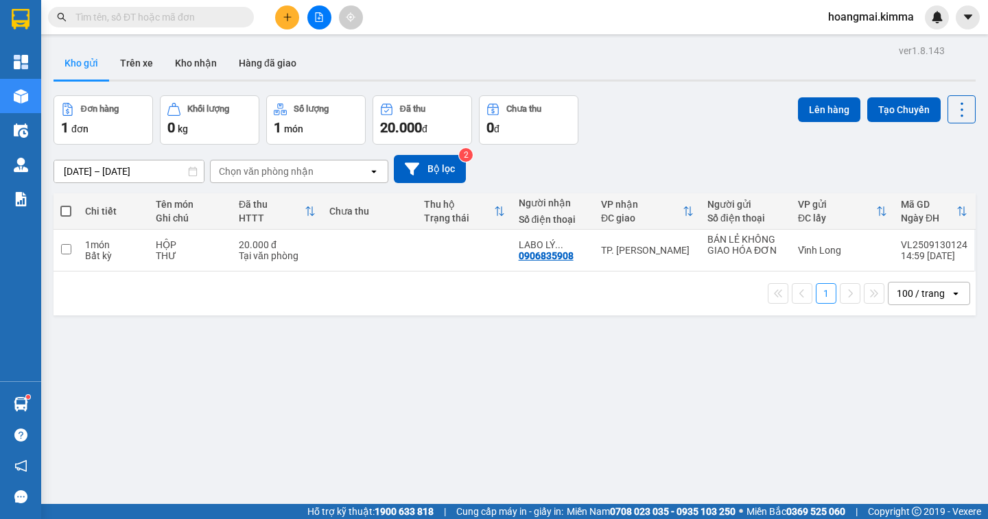
click at [126, 19] on input "text" at bounding box center [156, 17] width 162 height 15
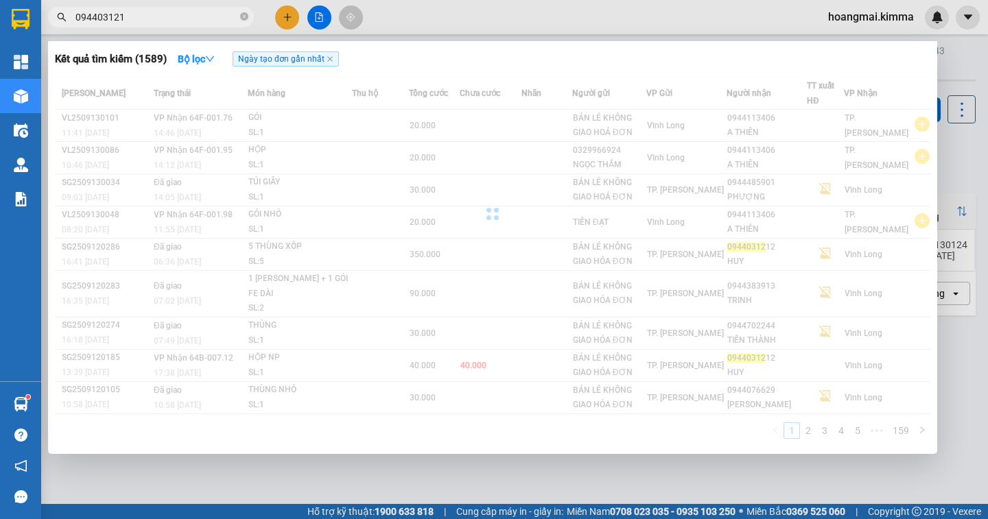
type input "0944031212"
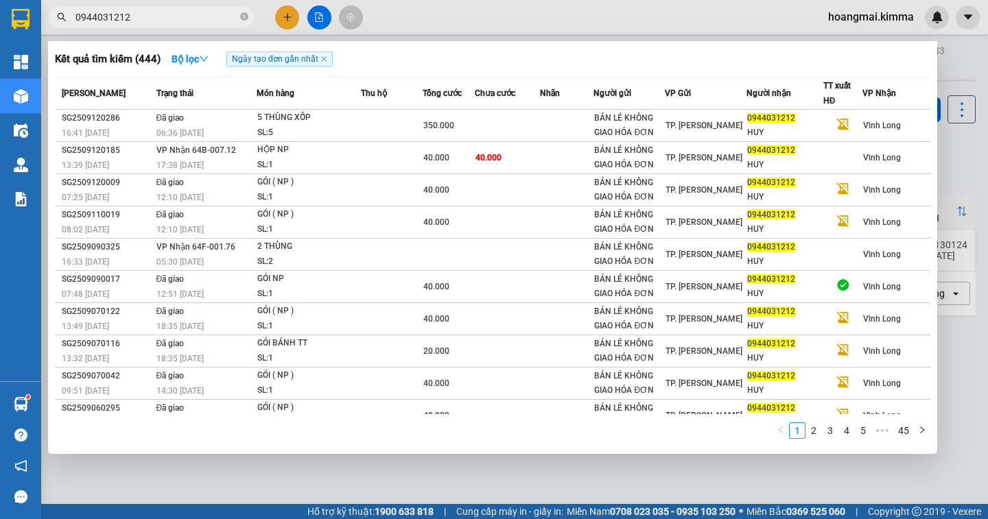
click at [190, 22] on input "0944031212" at bounding box center [156, 17] width 162 height 15
click at [243, 16] on icon "close-circle" at bounding box center [244, 16] width 8 height 8
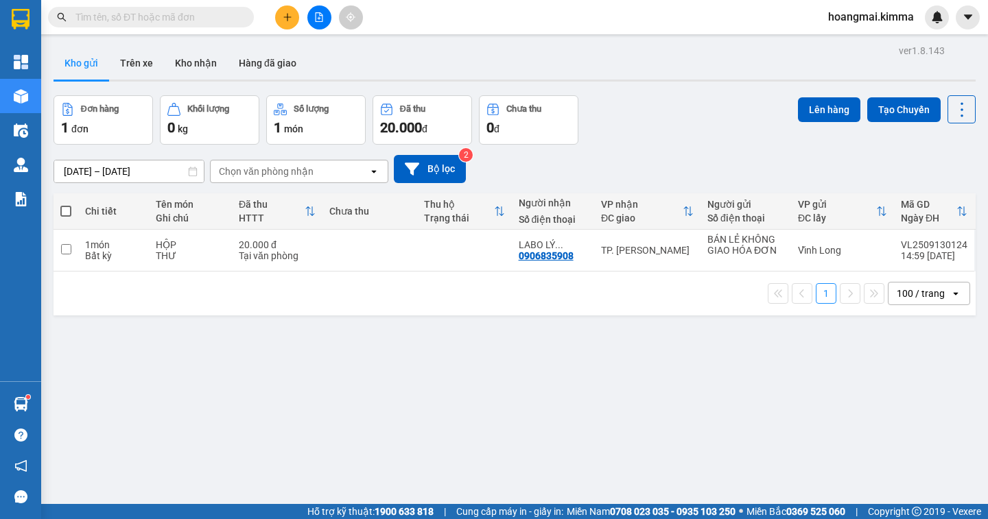
click at [189, 19] on input "text" at bounding box center [156, 17] width 162 height 15
click at [187, 19] on input "text" at bounding box center [156, 17] width 162 height 15
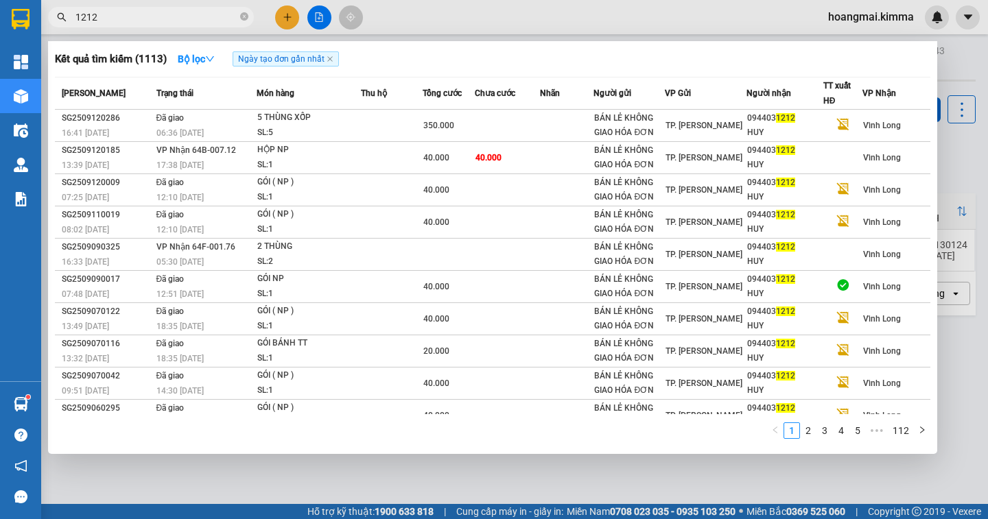
type input "1212"
click at [292, 14] on div at bounding box center [494, 259] width 988 height 519
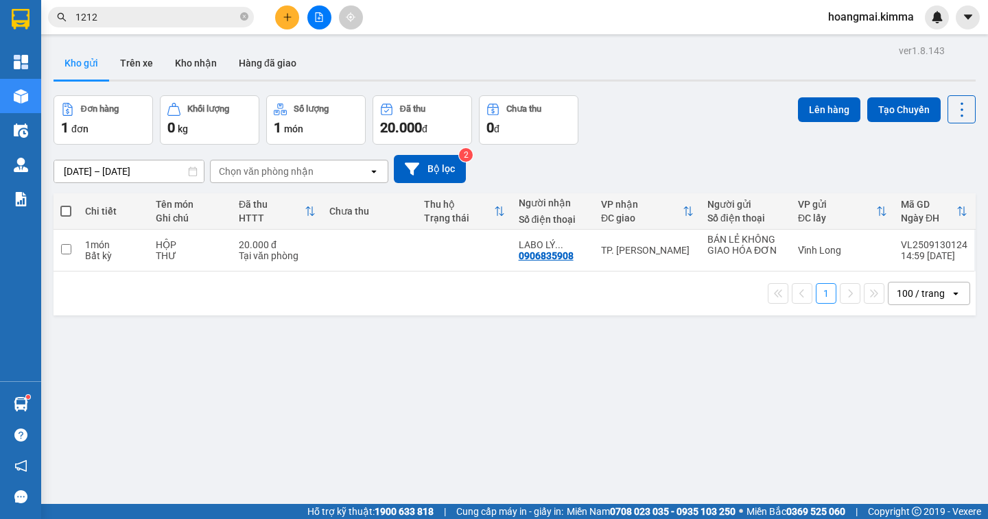
click at [292, 14] on icon "plus" at bounding box center [288, 17] width 10 height 10
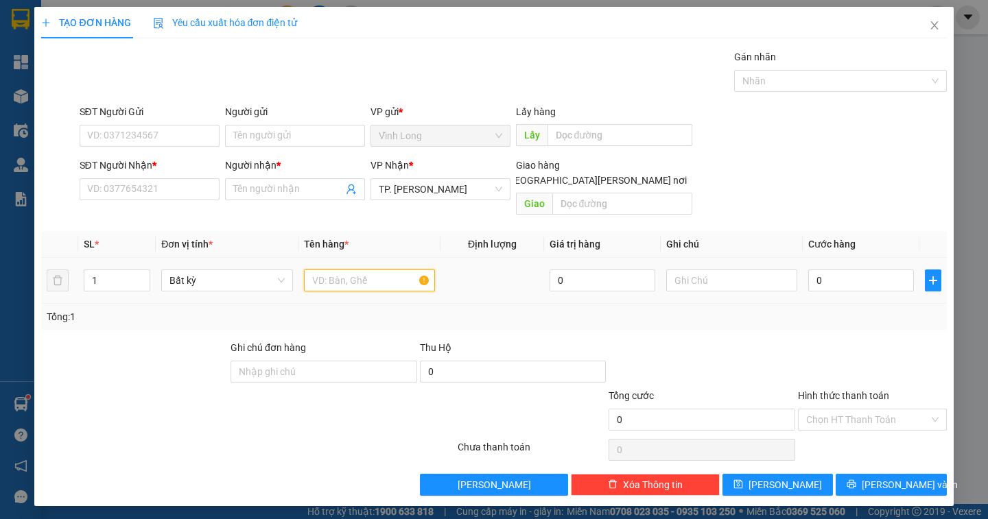
click at [321, 270] on input "text" at bounding box center [369, 281] width 131 height 22
type input "HỘP"
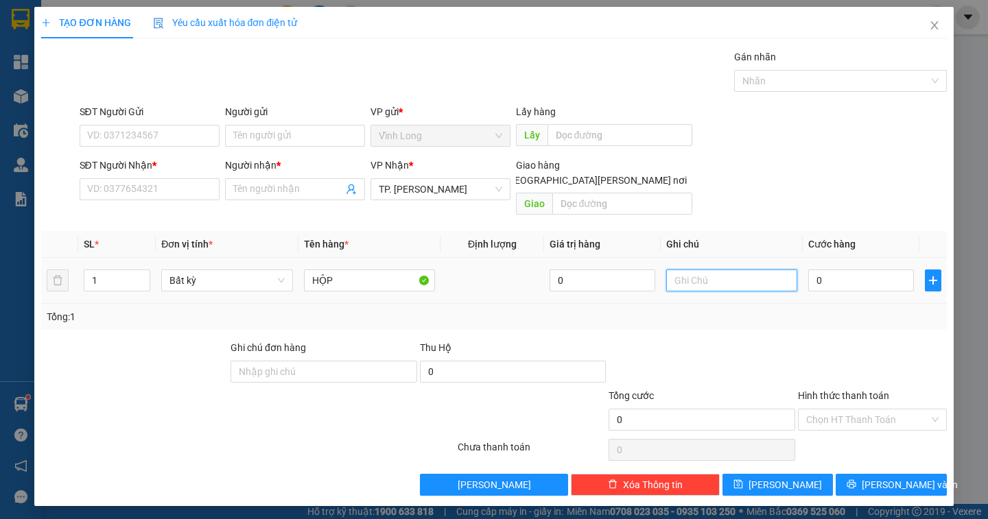
click at [701, 270] on input "text" at bounding box center [731, 281] width 131 height 22
type input "NGÂN"
click at [844, 270] on input "0" at bounding box center [861, 281] width 106 height 22
type input "2"
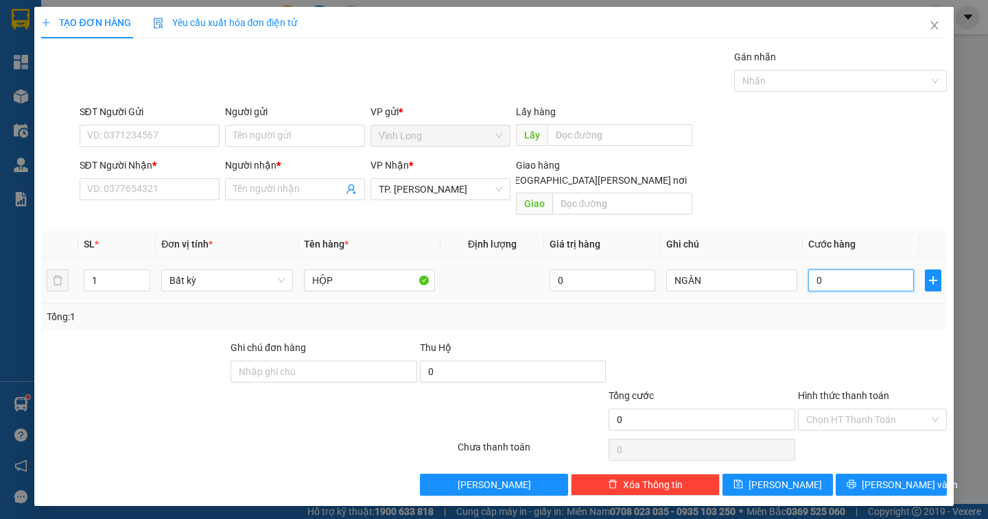
type input "2"
type input "20"
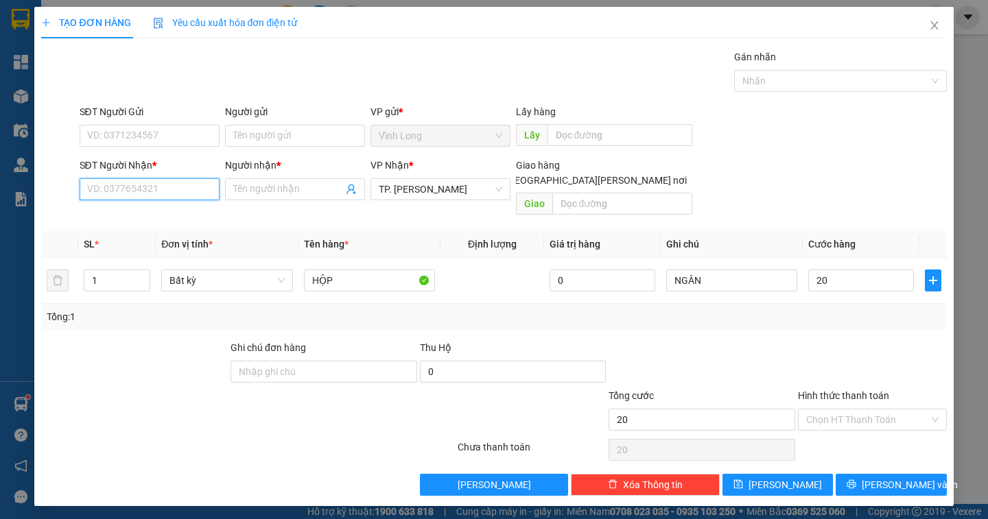
type input "20.000"
click at [145, 180] on input "SĐT Người Nhận *" at bounding box center [150, 189] width 140 height 22
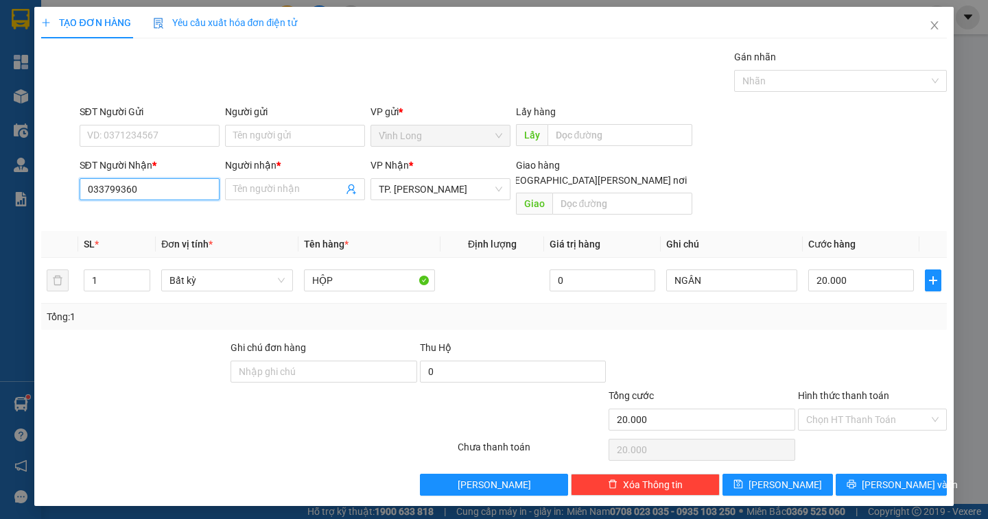
type input "0337993600"
drag, startPoint x: 145, startPoint y: 187, endPoint x: 71, endPoint y: 185, distance: 74.1
click at [71, 185] on div "SĐT Người [PERSON_NAME] * 0337993600 0337993600 Người [PERSON_NAME] * Tên người…" at bounding box center [493, 189] width 907 height 63
type input "0932114485"
click at [157, 213] on div "0932114485 - [PERSON_NAME]" at bounding box center [155, 216] width 135 height 15
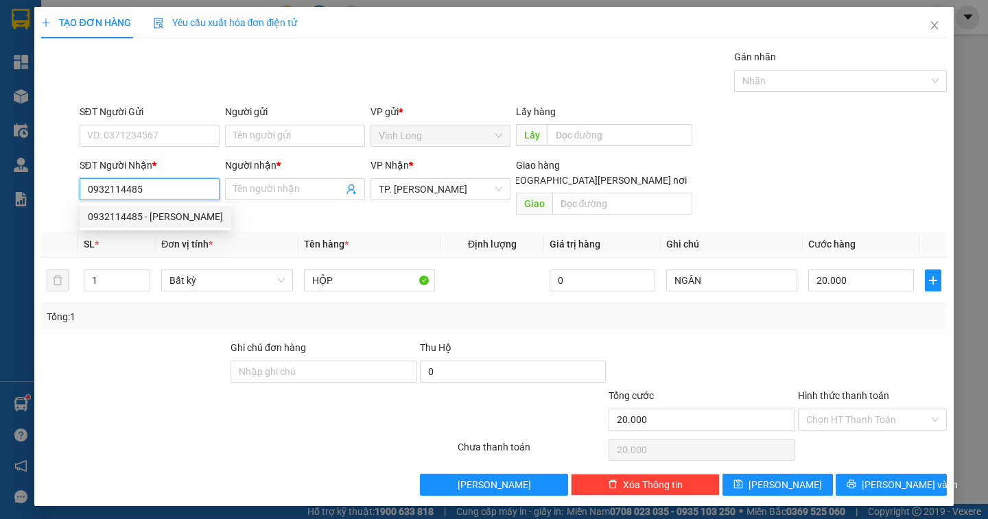
type input "THUỶ"
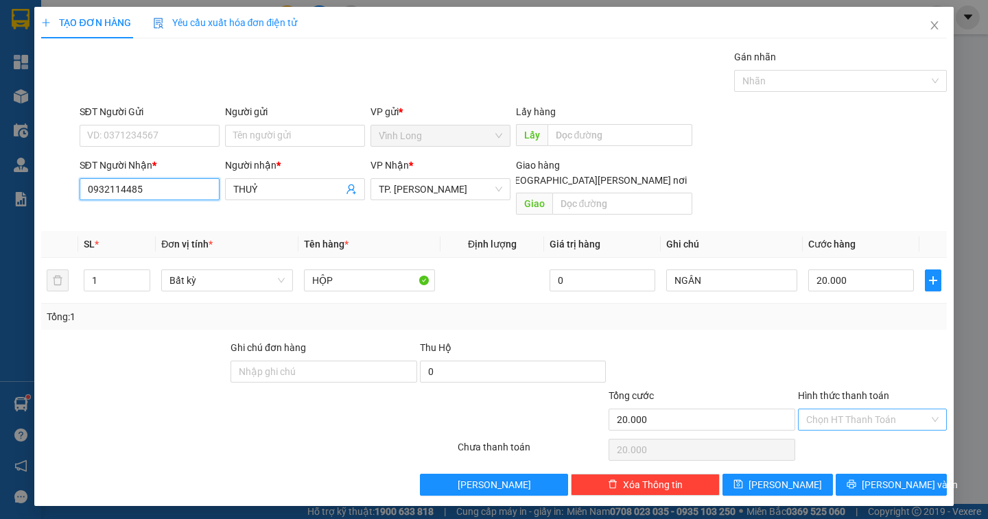
type input "0932114485"
click at [884, 409] on input "Hình thức thanh toán" at bounding box center [867, 419] width 123 height 21
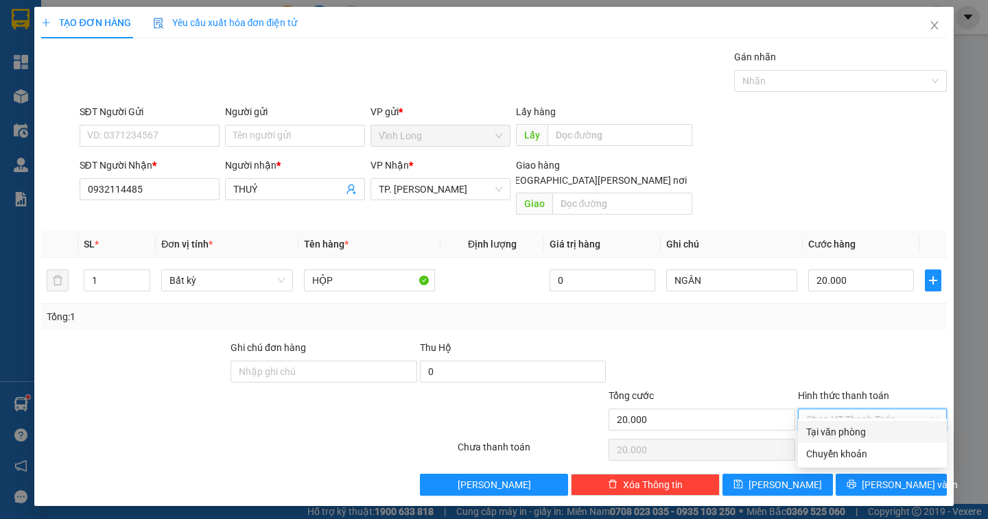
click at [864, 435] on div "Tại văn phòng" at bounding box center [872, 432] width 132 height 15
type input "0"
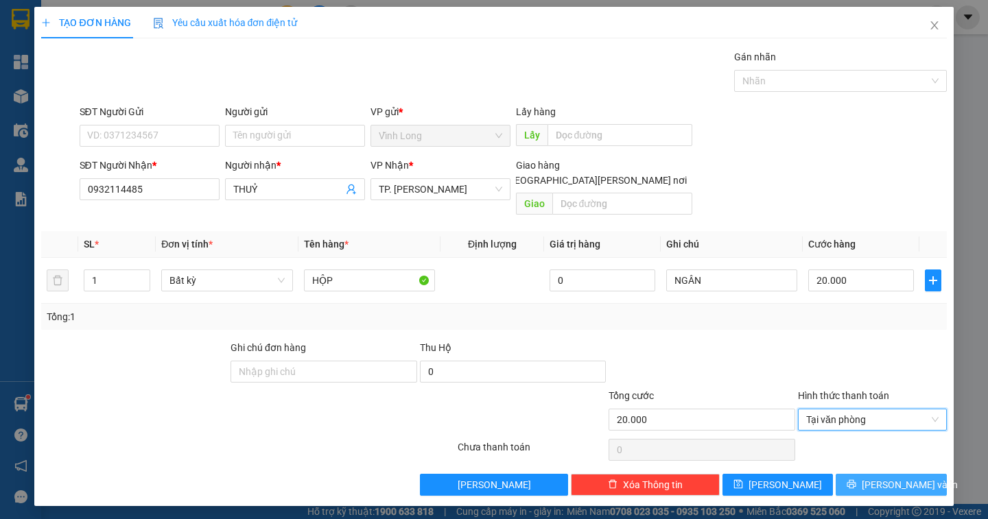
click at [882, 477] on span "[PERSON_NAME] và In" at bounding box center [910, 484] width 96 height 15
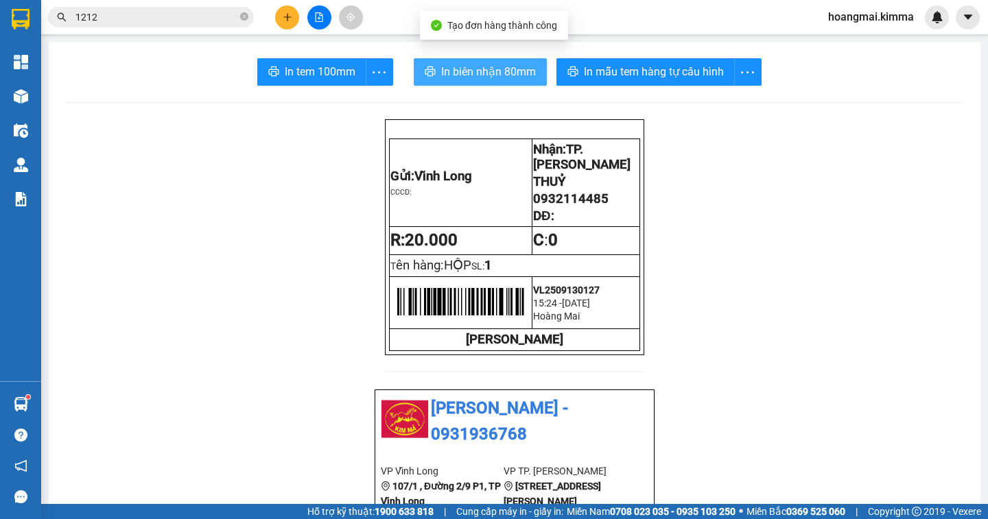
click at [450, 78] on span "In biên nhận 80mm" at bounding box center [488, 71] width 95 height 17
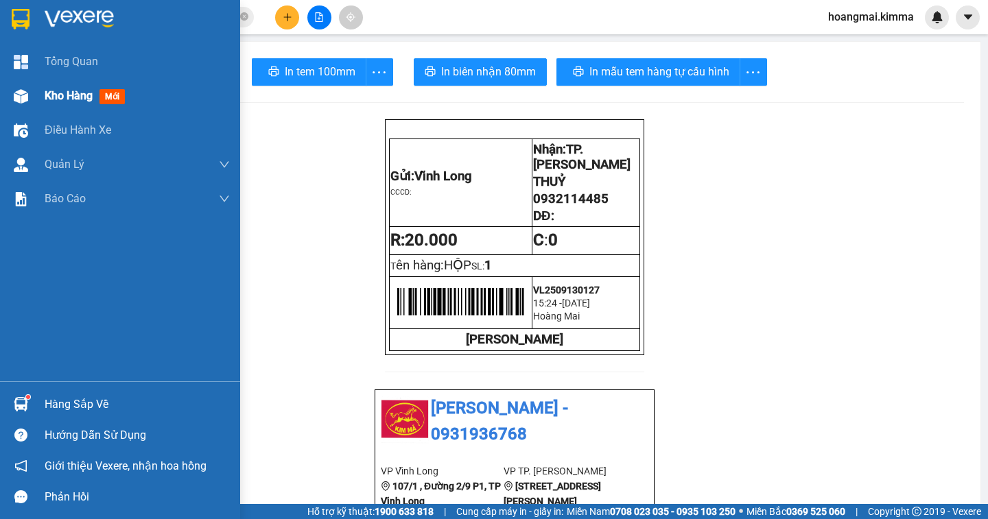
click at [56, 98] on span "Kho hàng" at bounding box center [69, 95] width 48 height 13
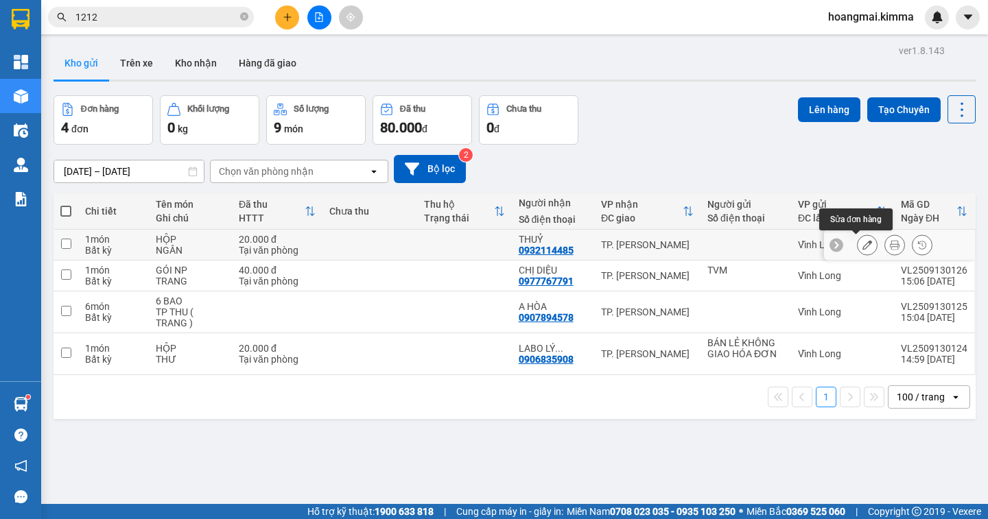
click at [862, 248] on icon at bounding box center [867, 245] width 10 height 10
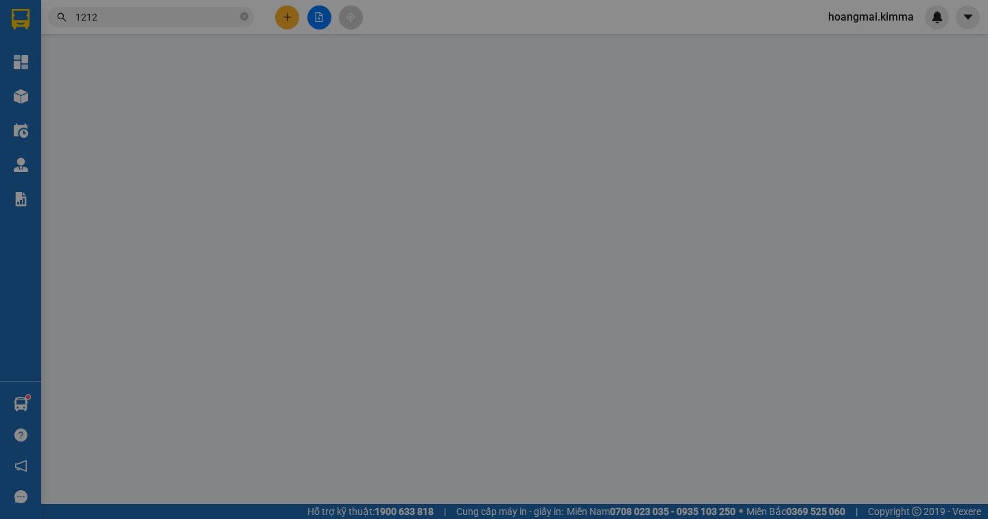
type input "0932114485"
type input "THUỶ"
type input "20.000"
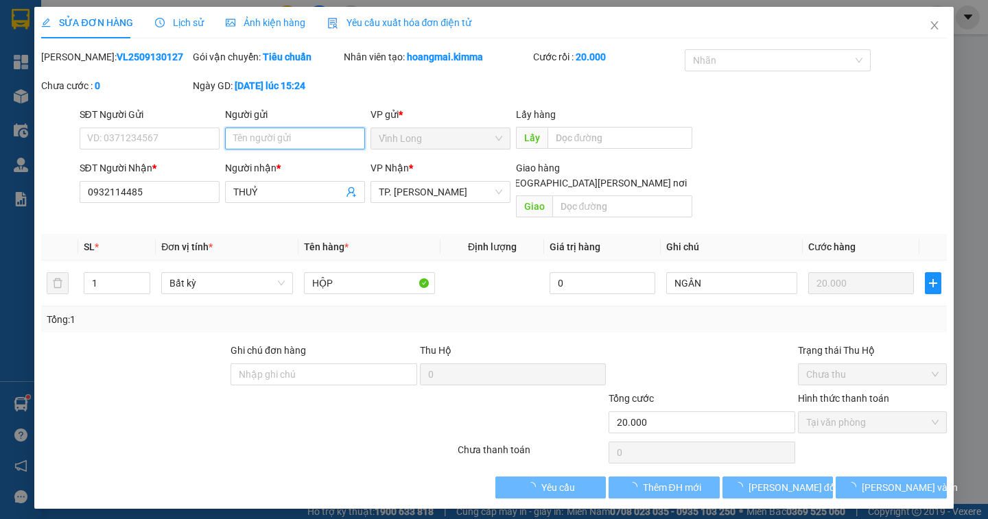
click at [247, 141] on input "Người gửi" at bounding box center [295, 139] width 140 height 22
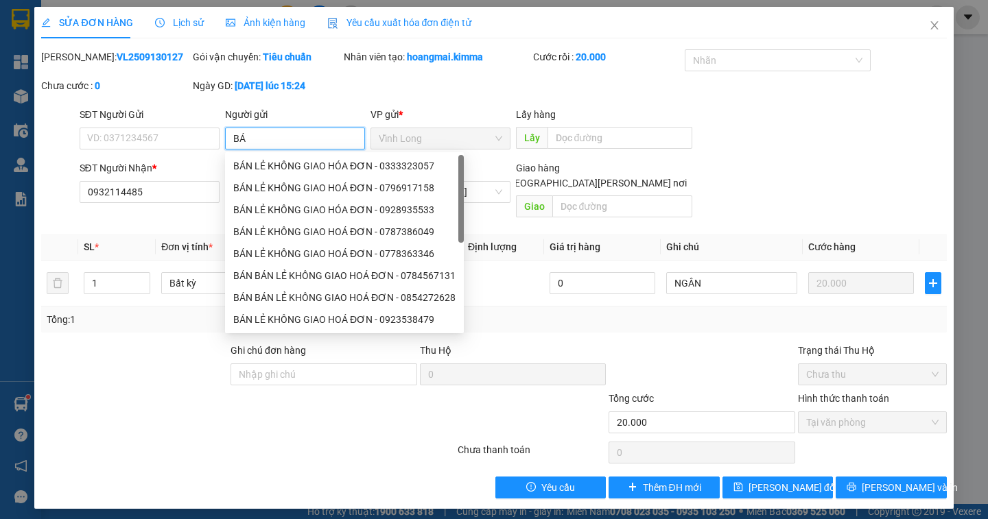
type input "BÁN"
click at [322, 158] on div "BÁN LẺ KHÔNG GIAO HÓA ĐƠN - 0976179724" at bounding box center [344, 166] width 239 height 22
type input "0976179724"
type input "BÁN LẺ KHÔNG GIAO HÓA ĐƠN"
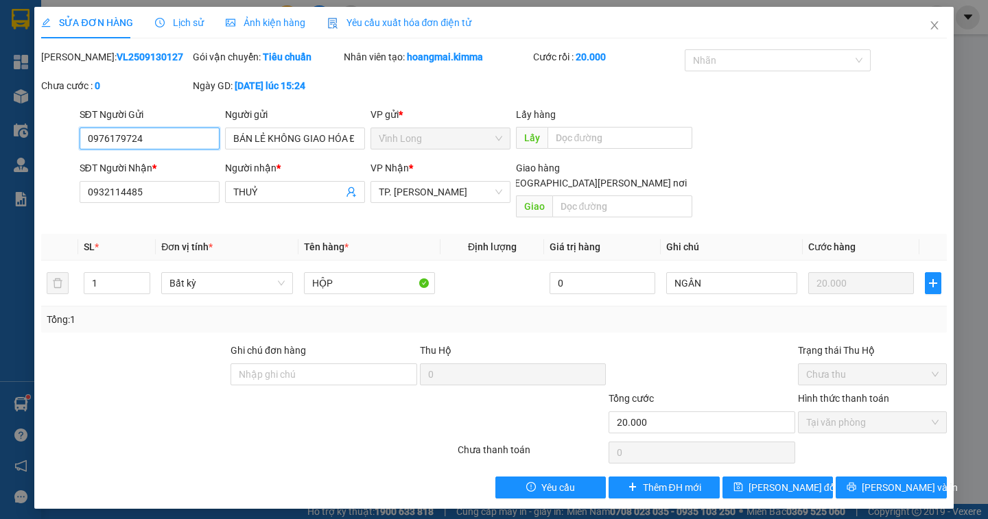
drag, startPoint x: 144, startPoint y: 146, endPoint x: 32, endPoint y: 136, distance: 112.3
click at [32, 142] on div "SỬA ĐƠN HÀNG Lịch sử [PERSON_NAME] hàng Yêu cầu xuất [PERSON_NAME] điện tử Tota…" at bounding box center [494, 259] width 988 height 519
click at [765, 477] on button "[PERSON_NAME] đổi" at bounding box center [777, 488] width 110 height 22
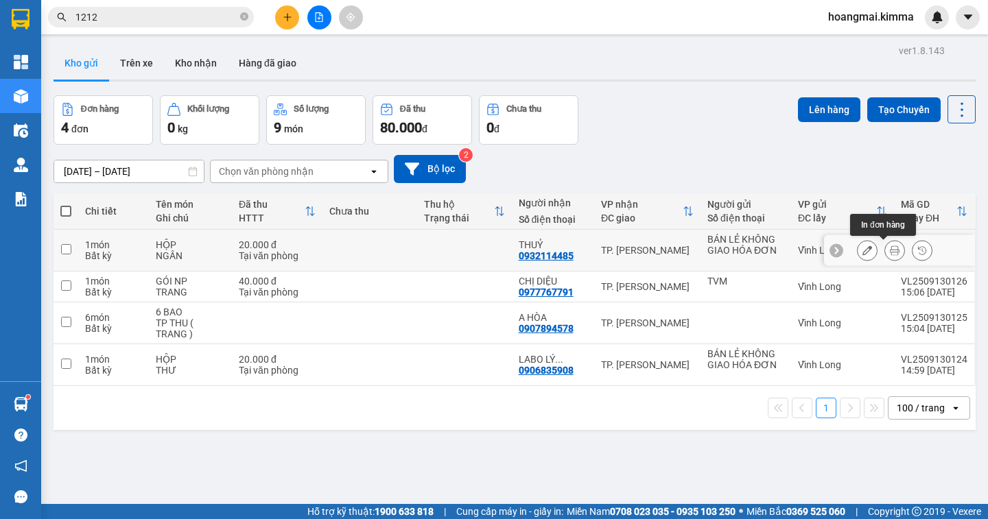
click at [890, 250] on icon at bounding box center [895, 251] width 10 height 10
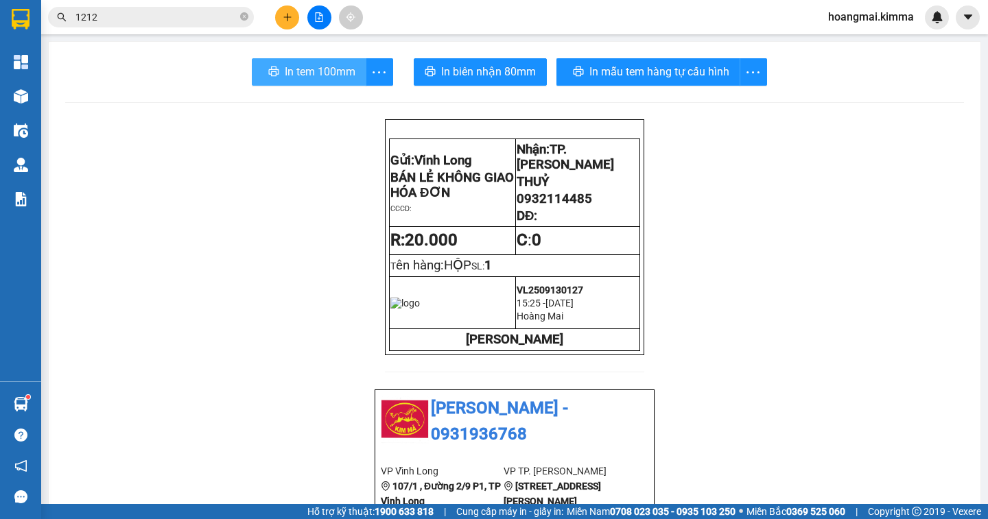
click at [294, 80] on span "In tem 100mm" at bounding box center [320, 71] width 71 height 17
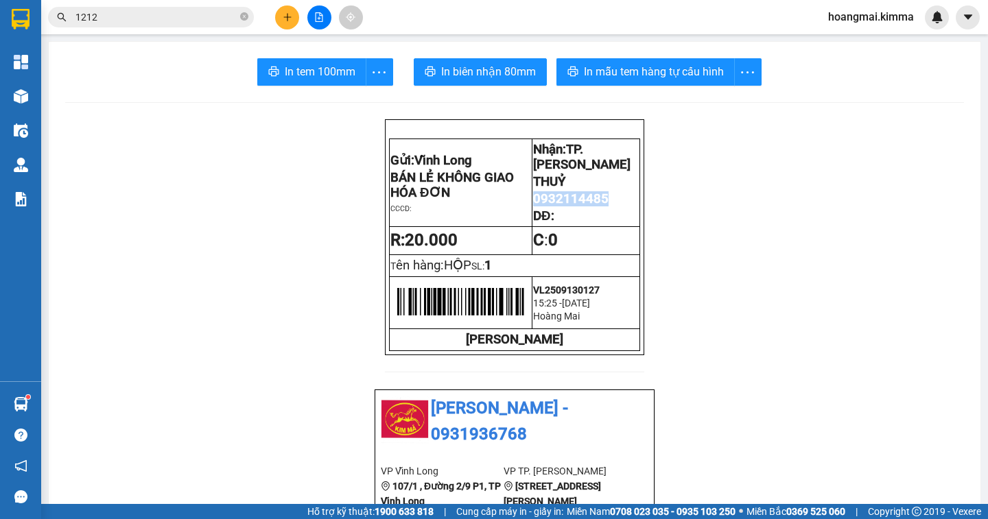
drag, startPoint x: 600, startPoint y: 213, endPoint x: 529, endPoint y: 211, distance: 70.7
click at [533, 206] on span "0932114485" at bounding box center [570, 198] width 75 height 15
copy span "0932114485"
click at [244, 16] on icon "close-circle" at bounding box center [244, 16] width 8 height 8
paste input "0932114485"
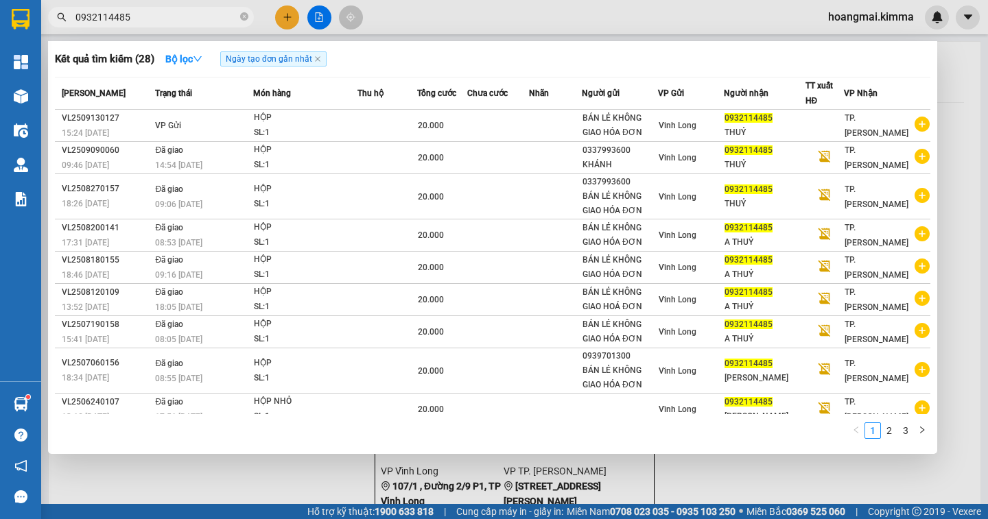
type input "0932114485"
click at [244, 16] on icon "close-circle" at bounding box center [244, 16] width 8 height 8
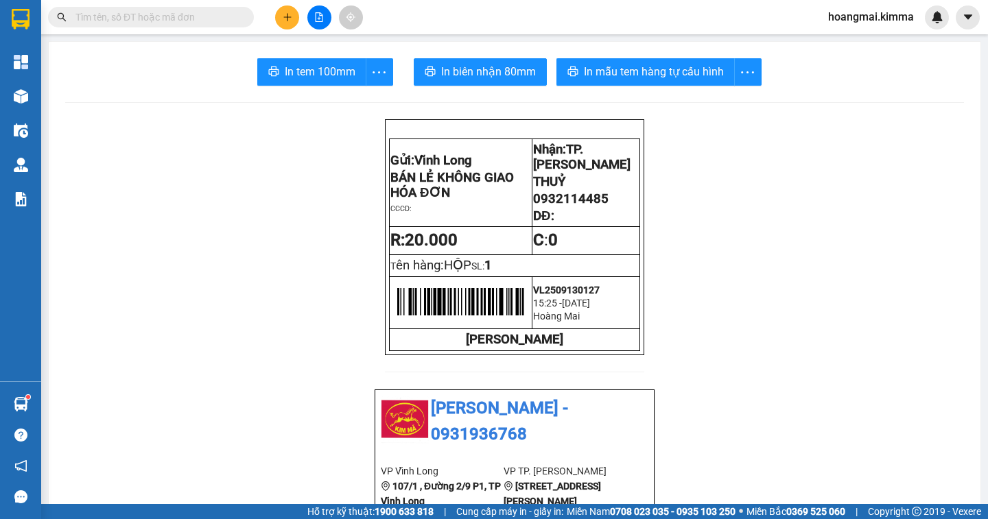
click at [220, 16] on input "text" at bounding box center [156, 17] width 162 height 15
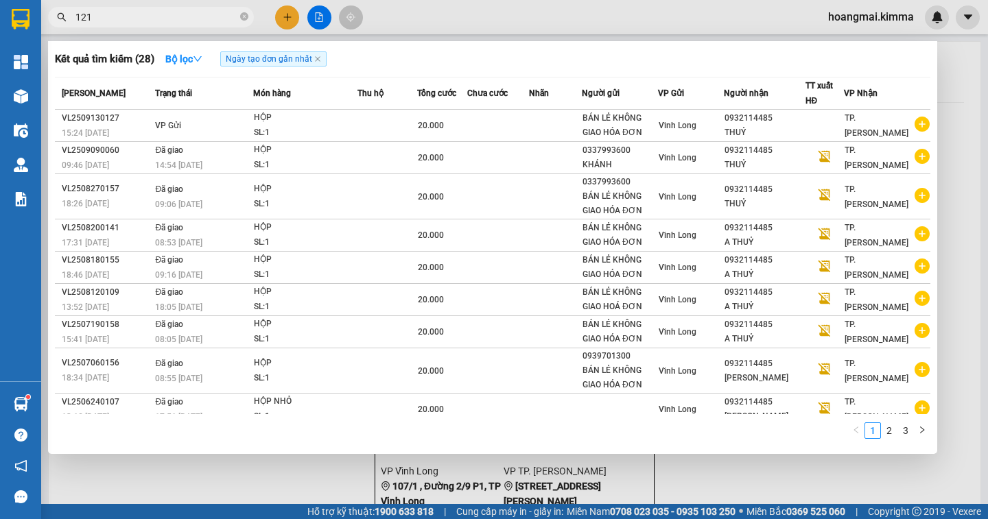
type input "1212"
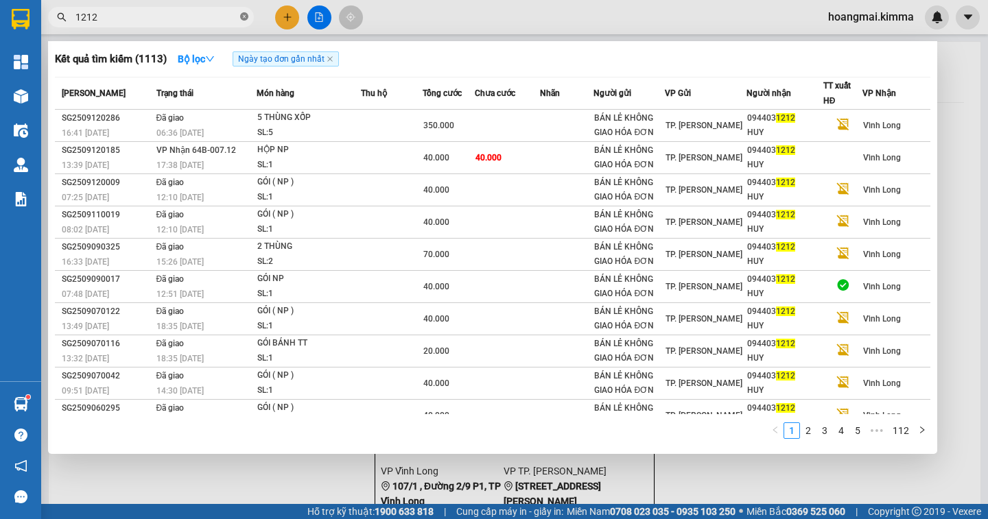
click at [244, 16] on icon "close-circle" at bounding box center [244, 16] width 8 height 8
